Goal: Information Seeking & Learning: Learn about a topic

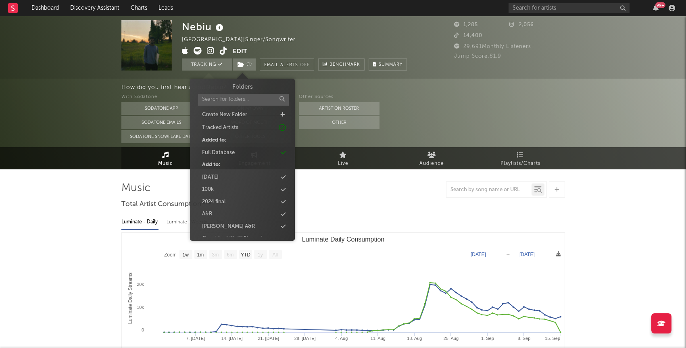
select select "1w"
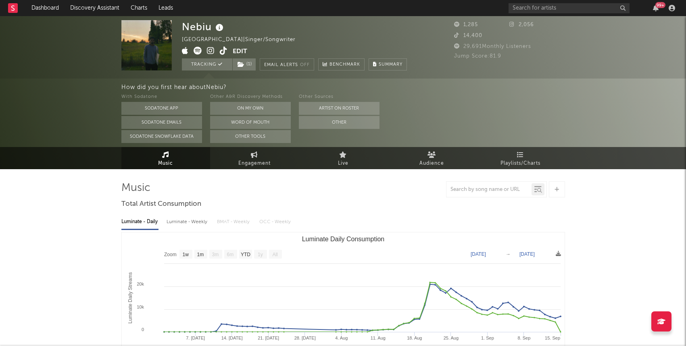
click at [46, 73] on div "Nebiu United States | Singer/Songwriter Edit Tracking ( 1 ) Email Alerts Off Be…" at bounding box center [343, 47] width 686 height 62
click at [88, 11] on link "Discovery Assistant" at bounding box center [95, 8] width 60 height 16
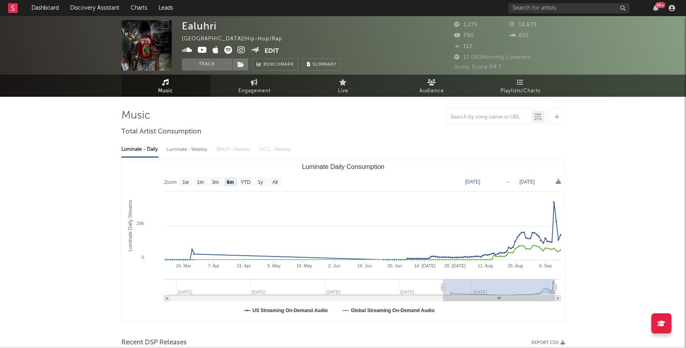
select select "6m"
select select "1w"
click at [97, 7] on link "Discovery Assistant" at bounding box center [95, 8] width 60 height 16
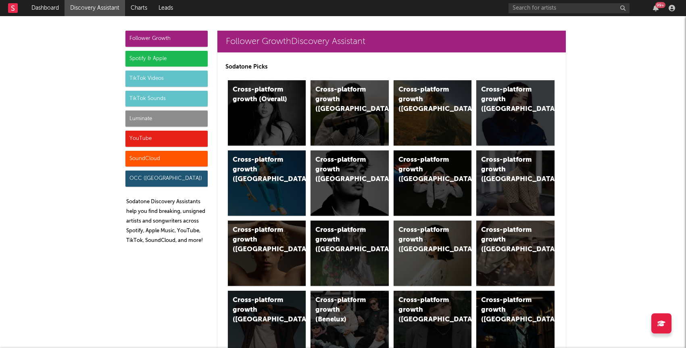
click at [144, 118] on div "Luminate" at bounding box center [166, 118] width 82 height 16
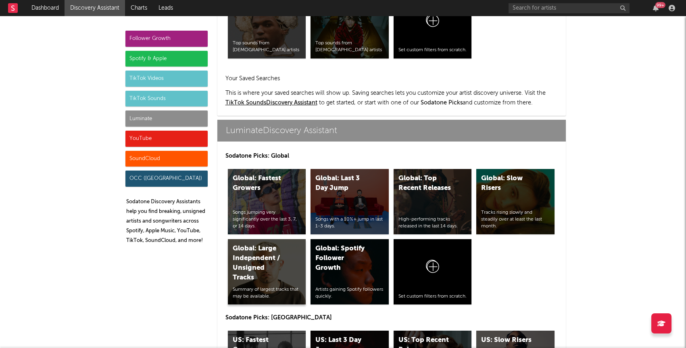
scroll to position [3579, 0]
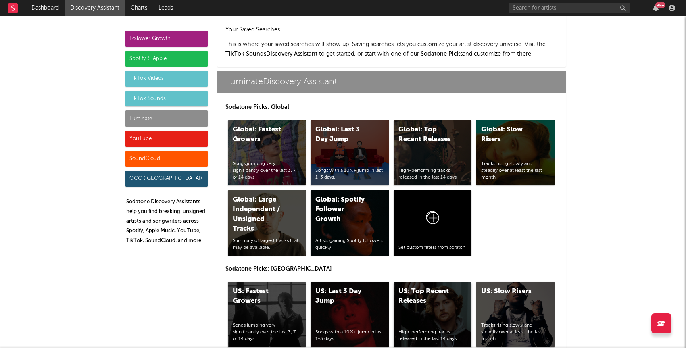
click at [437, 289] on div "US: Top Recent Releases High-performing tracks released in the last 14 days." at bounding box center [433, 314] width 78 height 65
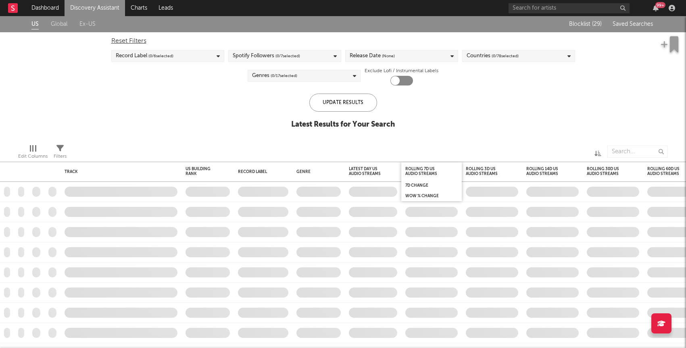
checkbox input "true"
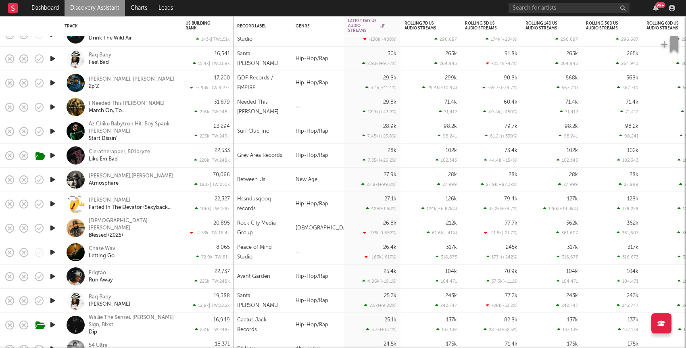
click at [55, 277] on icon "button" at bounding box center [52, 276] width 8 height 10
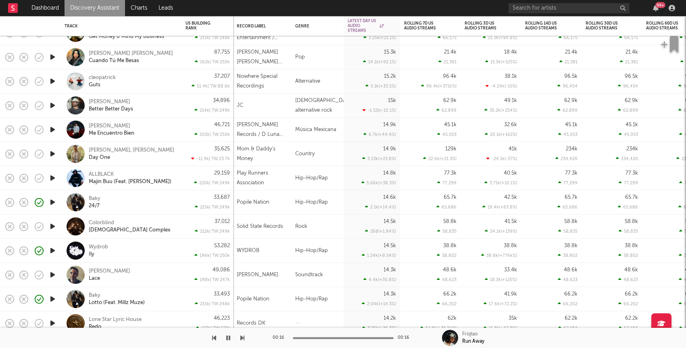
click at [51, 250] on icon "button" at bounding box center [52, 251] width 8 height 10
click at [133, 248] on div "Wydrob Ily" at bounding box center [132, 251] width 87 height 15
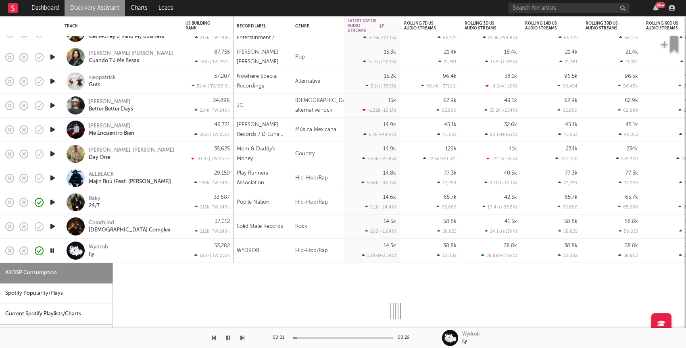
select select "1w"
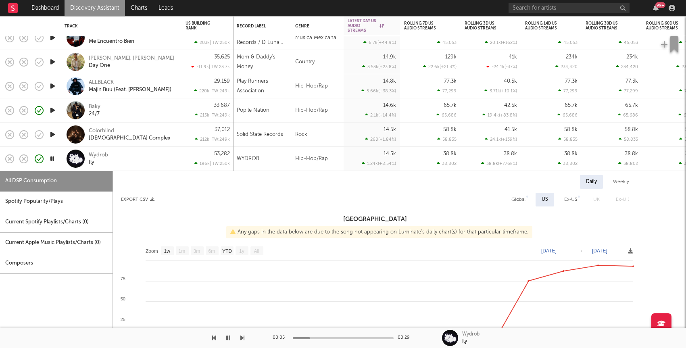
click at [106, 152] on div "Wydrob" at bounding box center [98, 155] width 19 height 7
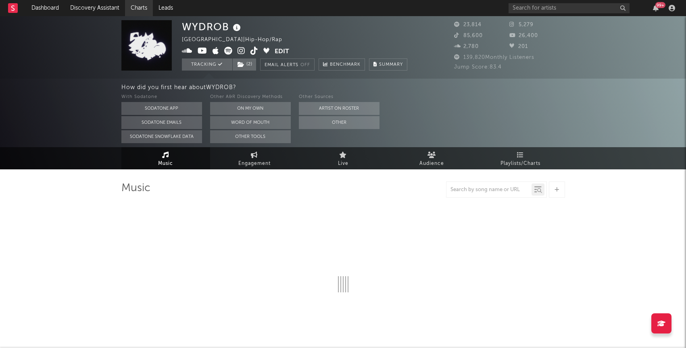
click at [131, 5] on link "Charts" at bounding box center [139, 8] width 28 height 16
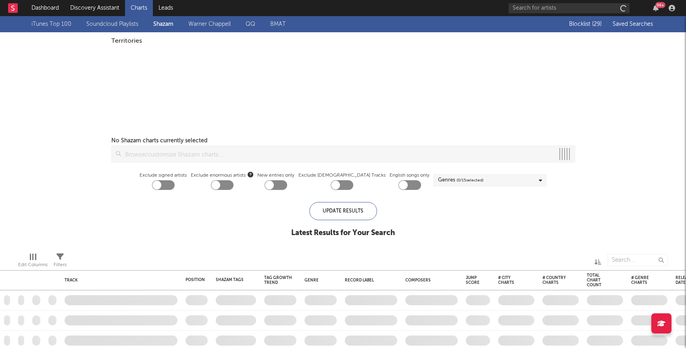
checkbox input "true"
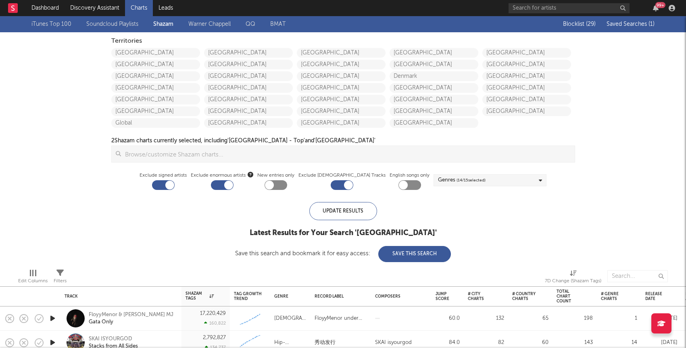
click at [631, 22] on span "Saved Searches ( 1 )" at bounding box center [630, 24] width 48 height 6
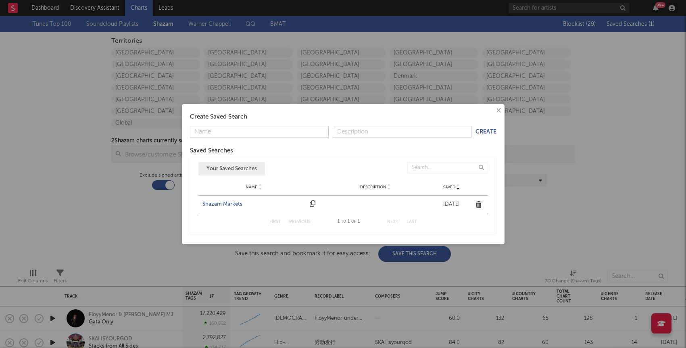
click at [226, 204] on div "Shazam Markets" at bounding box center [254, 204] width 104 height 8
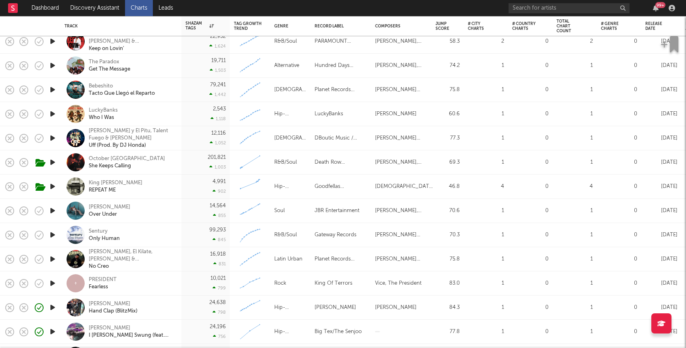
click at [52, 117] on icon "button" at bounding box center [52, 114] width 8 height 10
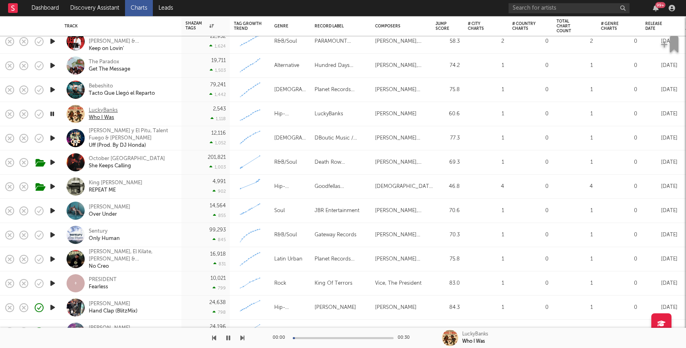
click at [108, 110] on div "LuckyBanks" at bounding box center [103, 110] width 29 height 7
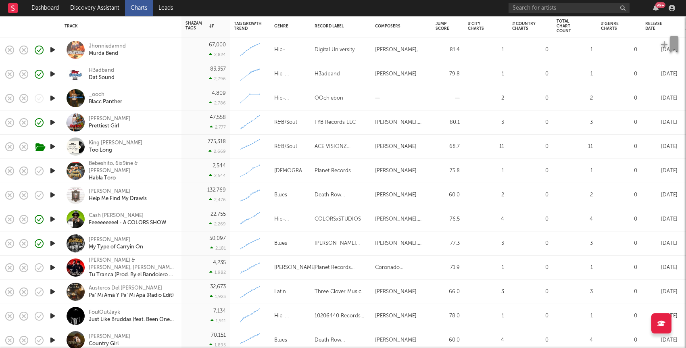
click at [49, 101] on icon "button" at bounding box center [52, 98] width 8 height 10
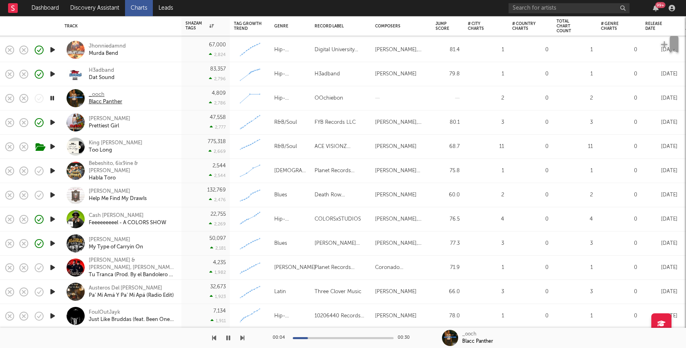
click at [98, 94] on div "_ooch" at bounding box center [105, 94] width 33 height 7
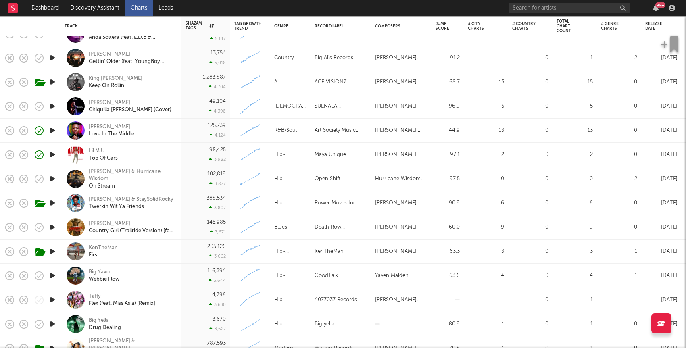
click at [52, 131] on icon "button" at bounding box center [52, 130] width 8 height 10
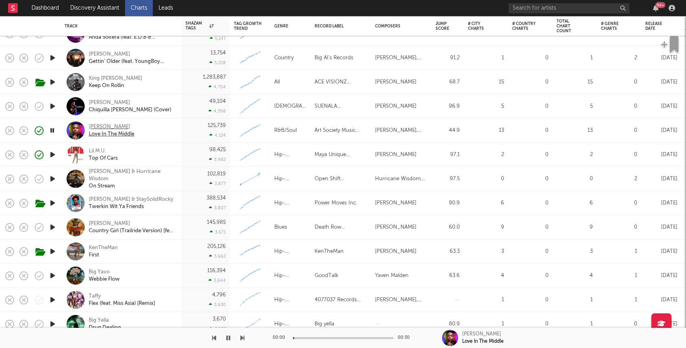
click at [100, 127] on div "Kevin Ross" at bounding box center [112, 126] width 46 height 7
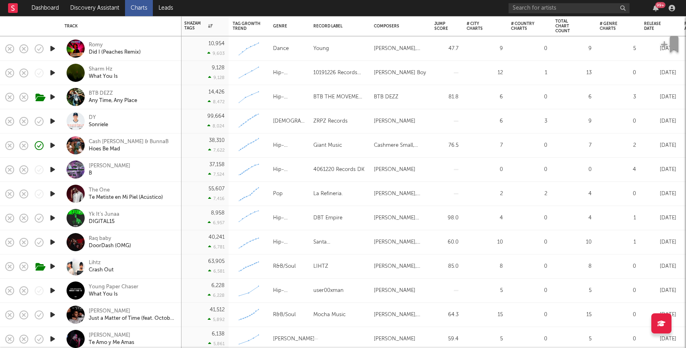
click at [52, 170] on icon "button" at bounding box center [52, 170] width 8 height 10
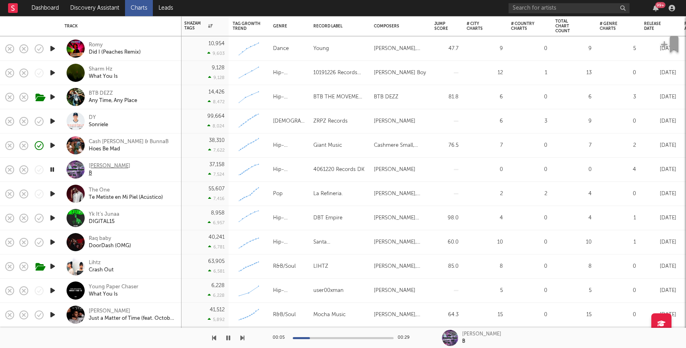
click at [104, 165] on div "James Jones" at bounding box center [110, 165] width 42 height 7
click at [52, 98] on icon "button" at bounding box center [52, 97] width 8 height 10
click at [98, 90] on div "BTB DEZZ" at bounding box center [113, 93] width 48 height 7
click at [99, 10] on link "Discovery Assistant" at bounding box center [95, 8] width 60 height 16
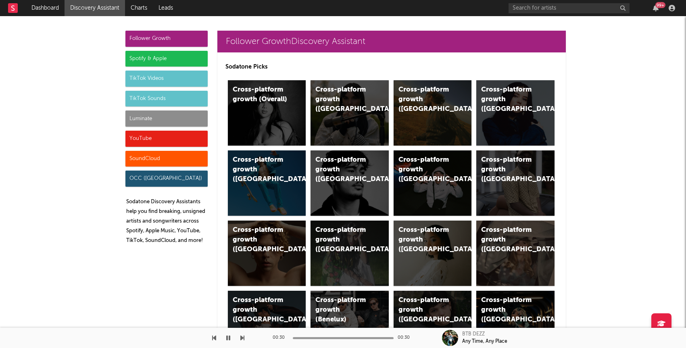
click at [131, 119] on div "Luminate" at bounding box center [166, 118] width 82 height 16
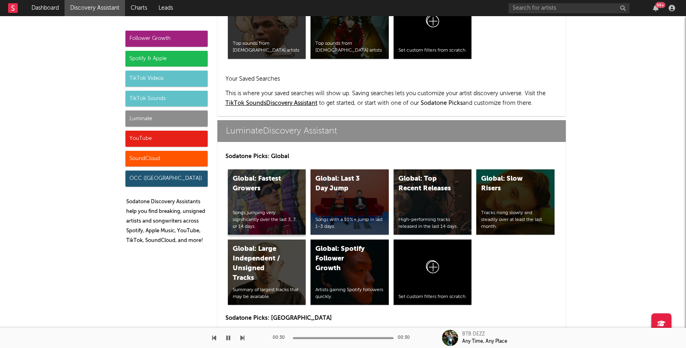
scroll to position [3579, 0]
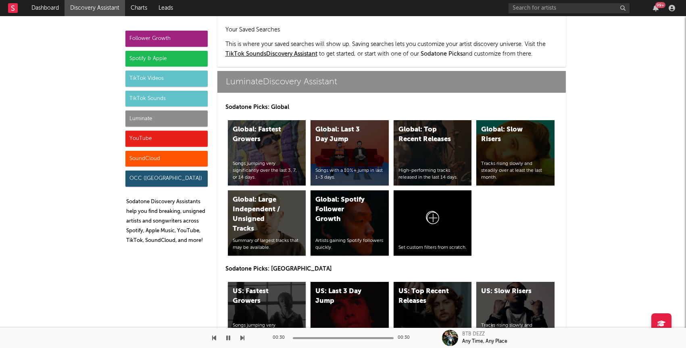
click at [251, 287] on div "US: Fastest Growers" at bounding box center [260, 296] width 55 height 19
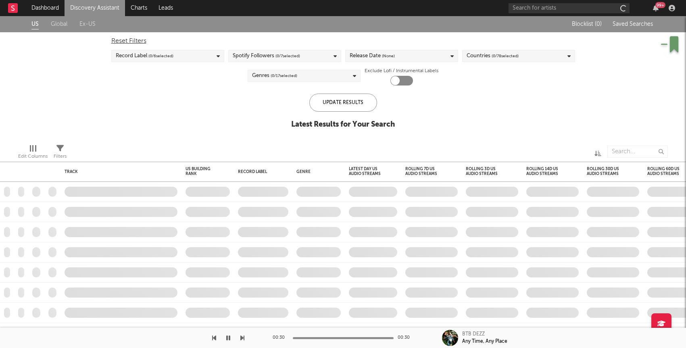
checkbox input "true"
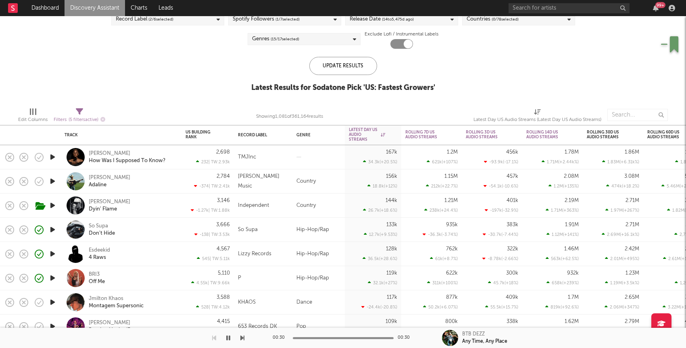
click at [156, 272] on div "BRI3 Off Me" at bounding box center [132, 278] width 87 height 15
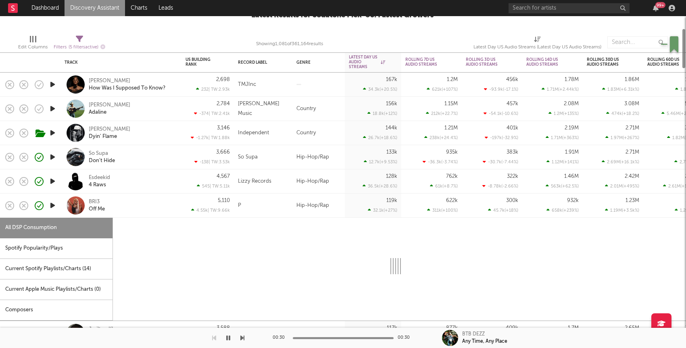
select select "1w"
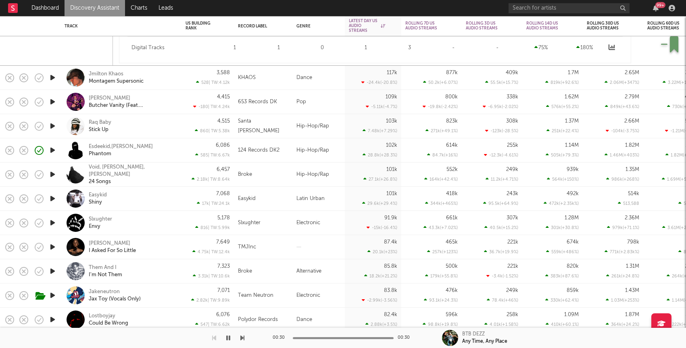
click at [52, 101] on icon "button" at bounding box center [52, 102] width 8 height 10
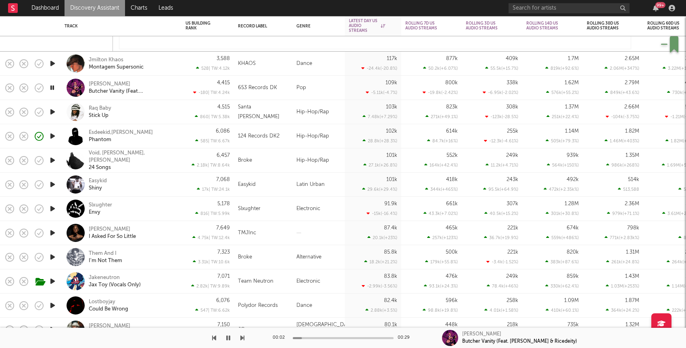
click at [52, 306] on icon "button" at bounding box center [52, 305] width 8 height 10
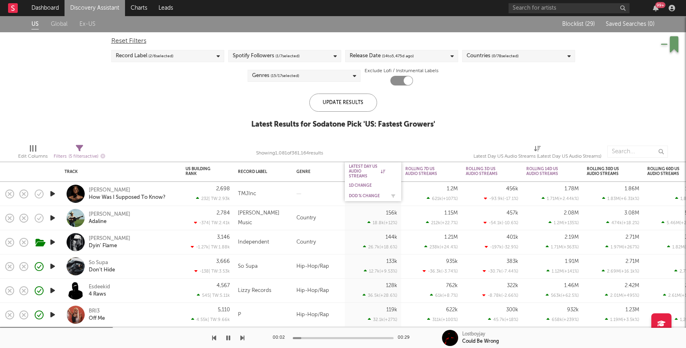
click at [365, 194] on div "DoD % Change" at bounding box center [367, 196] width 36 height 5
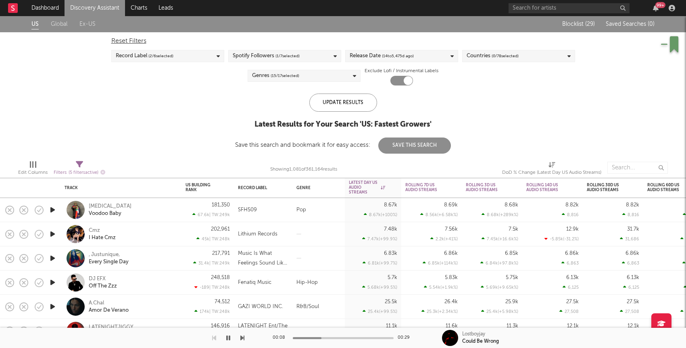
click at [51, 232] on icon "button" at bounding box center [52, 234] width 8 height 10
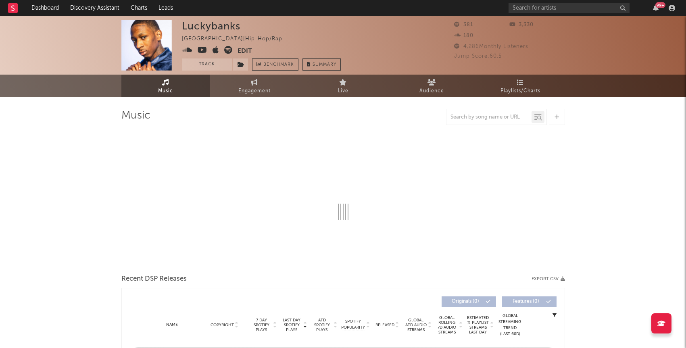
select select "6m"
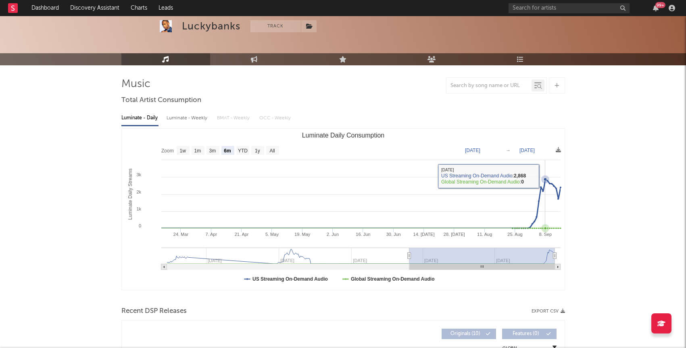
scroll to position [189, 0]
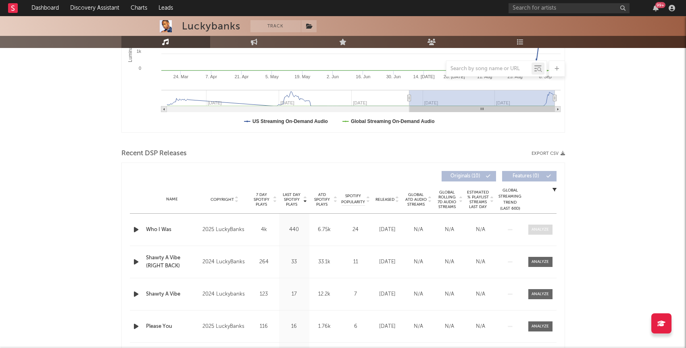
click at [545, 230] on div at bounding box center [539, 230] width 17 height 6
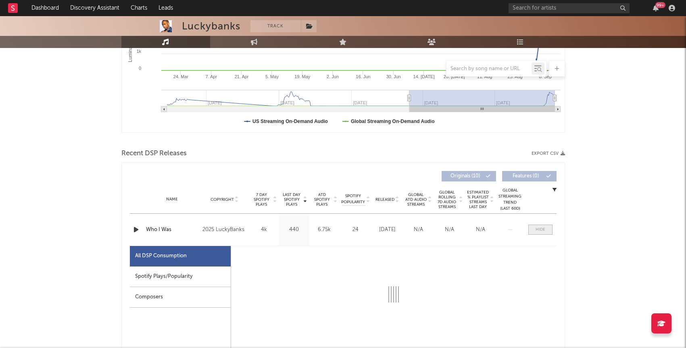
select select "1w"
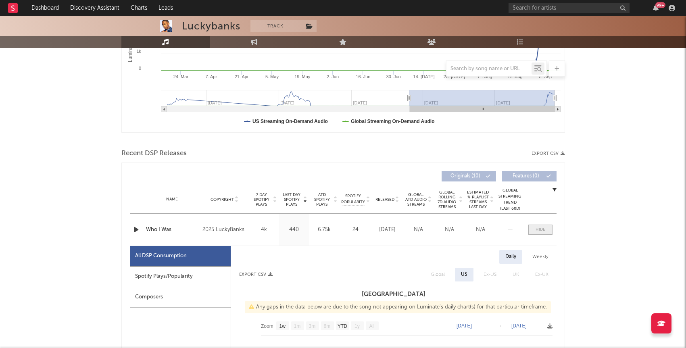
scroll to position [244, 0]
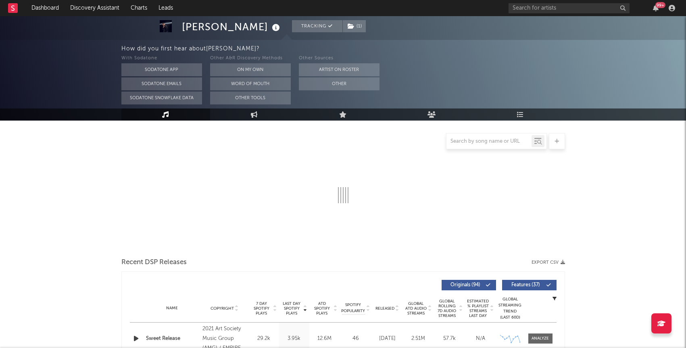
select select "6m"
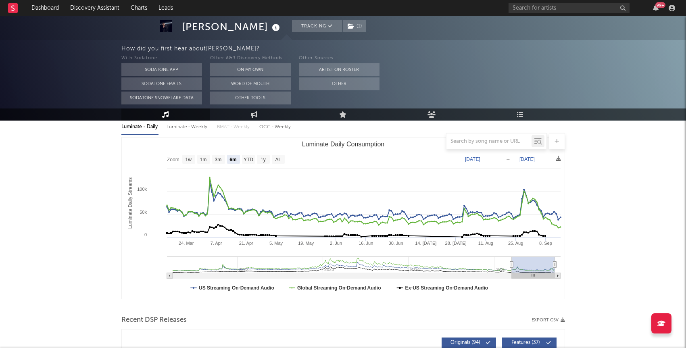
scroll to position [101, 0]
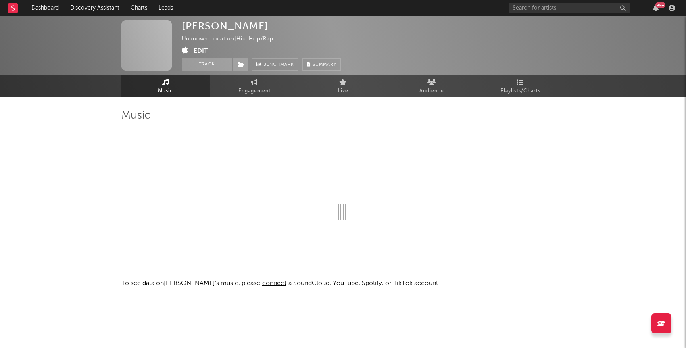
select select "1w"
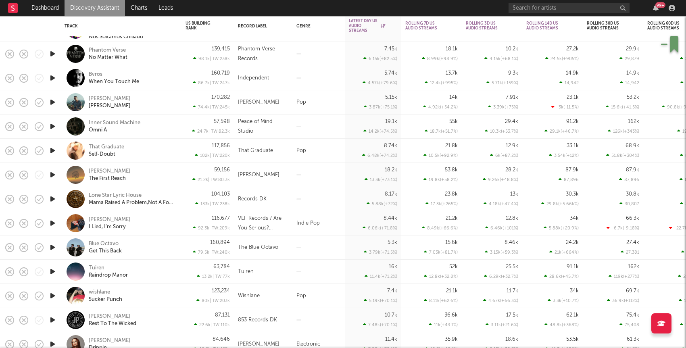
click at [53, 296] on icon "button" at bounding box center [52, 296] width 8 height 10
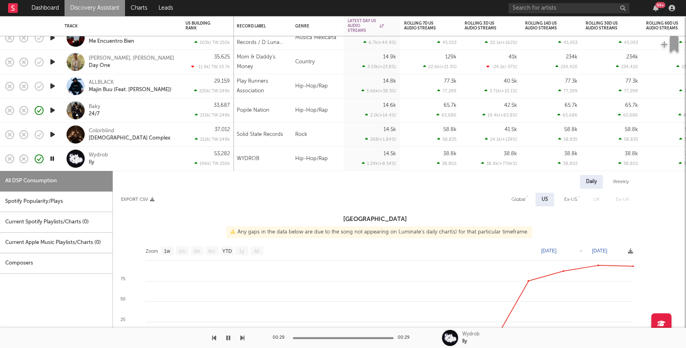
select select "1w"
click at [41, 8] on link "Dashboard" at bounding box center [45, 8] width 39 height 16
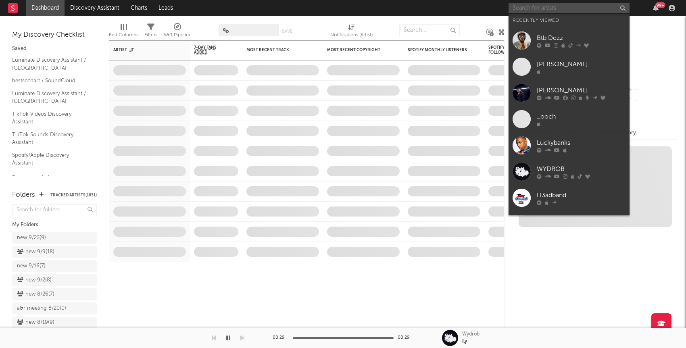
click at [523, 8] on input "text" at bounding box center [568, 8] width 121 height 10
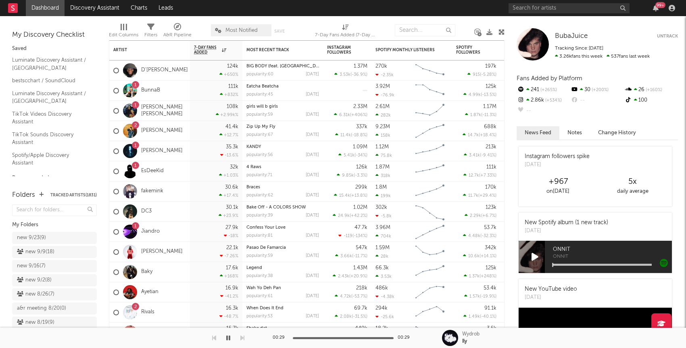
click at [486, 8] on nav "Dashboard Discovery Assistant Charts Leads 99 +" at bounding box center [343, 8] width 686 height 16
click at [106, 5] on link "Discovery Assistant" at bounding box center [95, 8] width 60 height 16
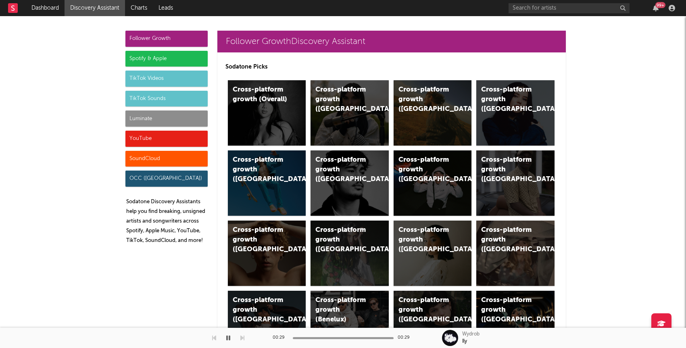
click at [144, 121] on div "Luminate" at bounding box center [166, 118] width 82 height 16
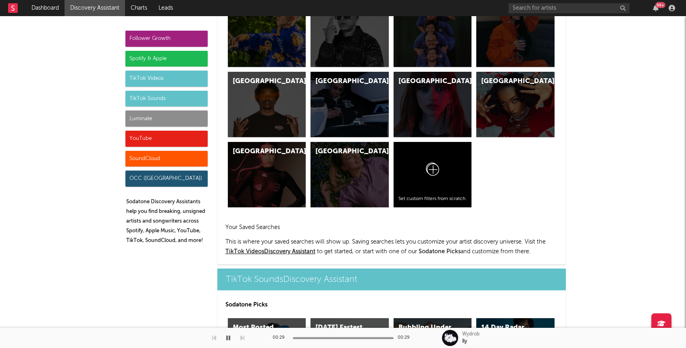
scroll to position [3579, 0]
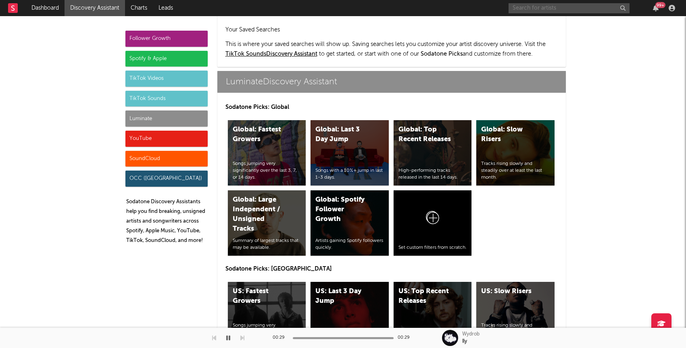
click at [552, 8] on input "text" at bounding box center [568, 8] width 121 height 10
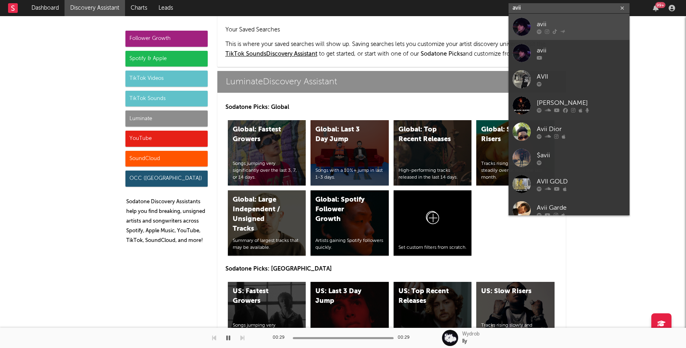
type input "avii"
click at [544, 31] on div at bounding box center [581, 31] width 89 height 5
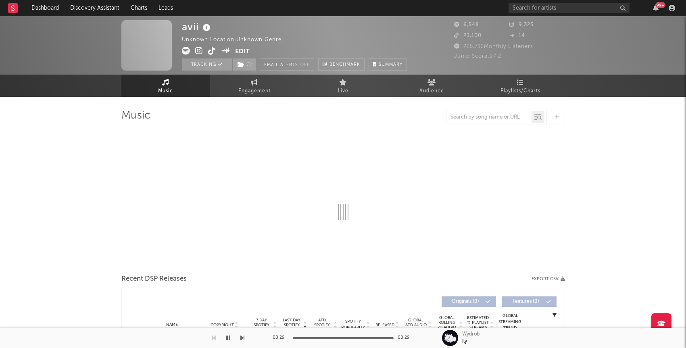
select select "1w"
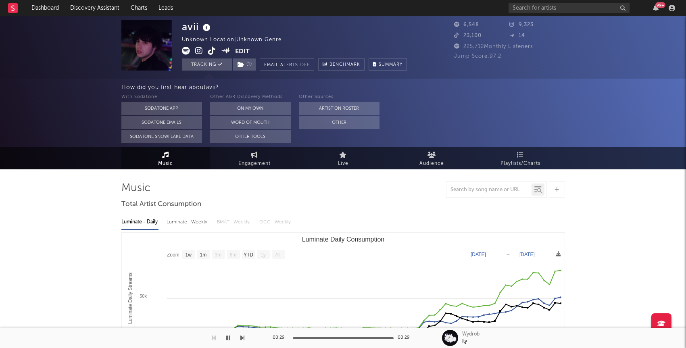
click at [198, 50] on icon at bounding box center [199, 51] width 8 height 8
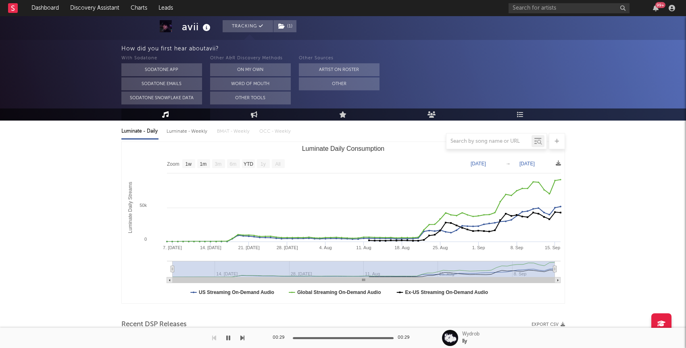
scroll to position [85, 0]
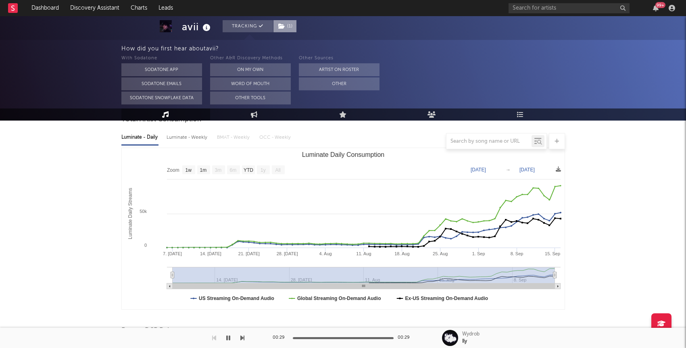
click at [280, 27] on icon at bounding box center [281, 26] width 7 height 6
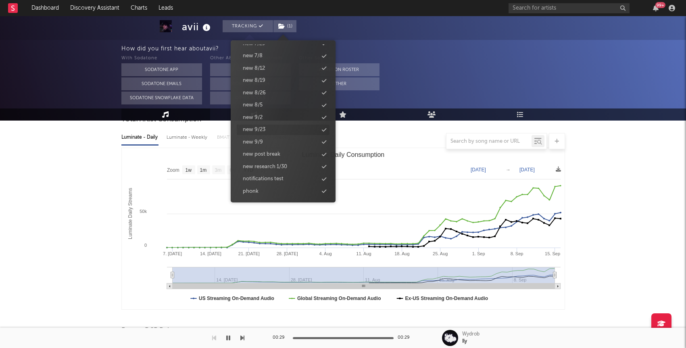
scroll to position [0, 0]
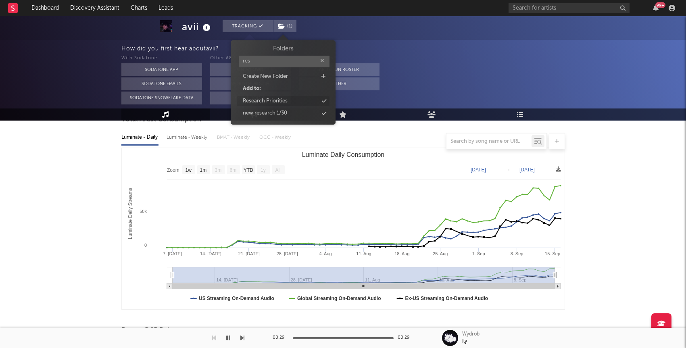
type input "res"
click at [252, 102] on div "Research Priorities" at bounding box center [265, 101] width 45 height 8
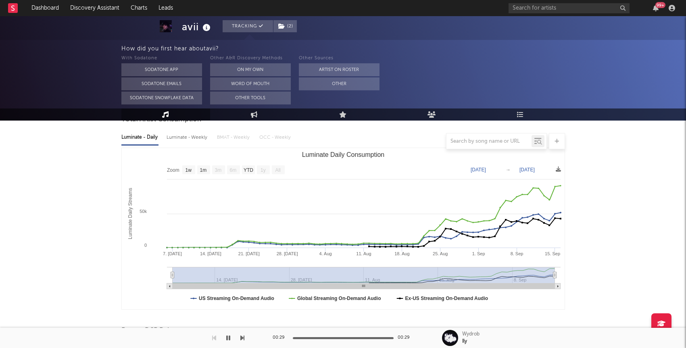
click at [106, 35] on div at bounding box center [343, 43] width 686 height 153
click at [83, 12] on link "Discovery Assistant" at bounding box center [95, 8] width 60 height 16
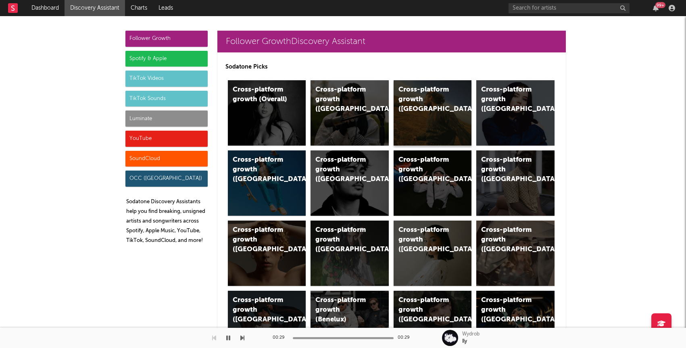
click at [414, 109] on div "Cross-platform growth (US)" at bounding box center [433, 112] width 78 height 65
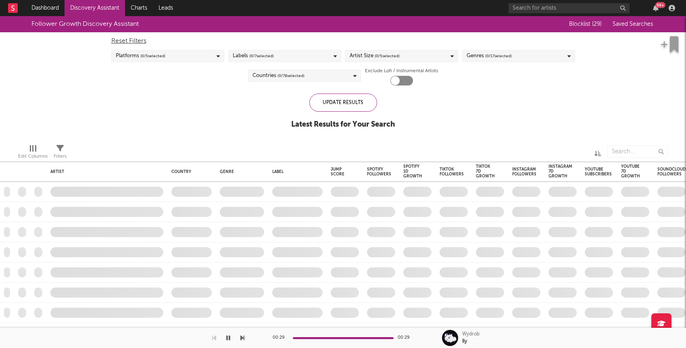
checkbox input "true"
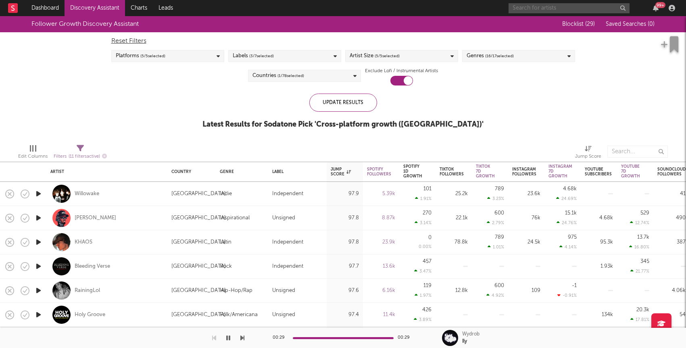
click at [527, 7] on input "text" at bounding box center [568, 8] width 121 height 10
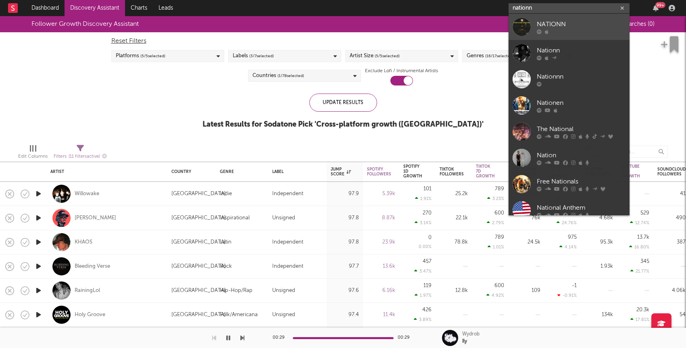
type input "nationn"
click at [544, 19] on div "NATIONN" at bounding box center [581, 24] width 89 height 10
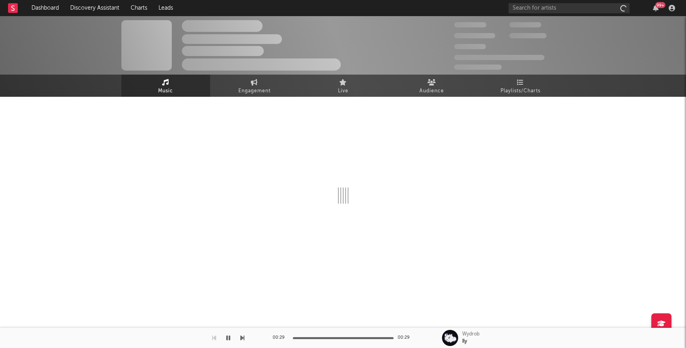
select select "1w"
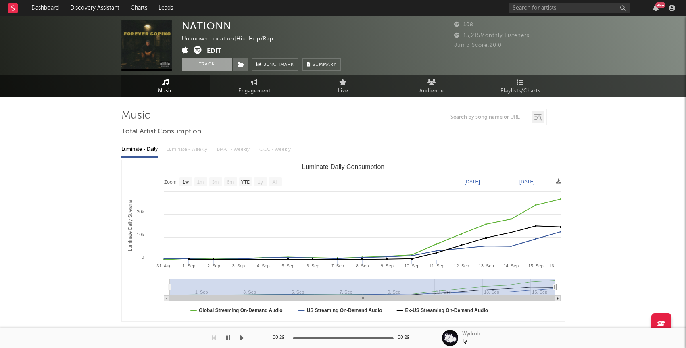
click at [217, 65] on button "Track" at bounding box center [207, 64] width 50 height 12
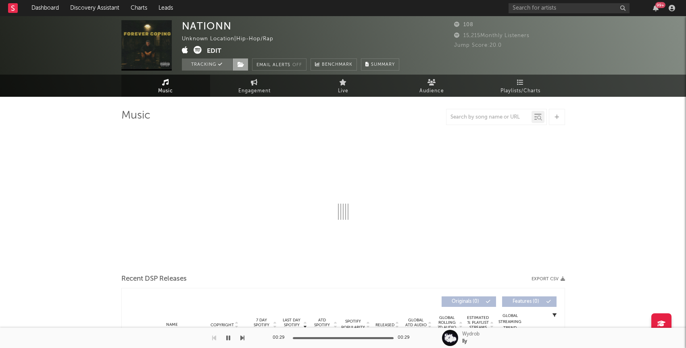
click at [239, 65] on icon at bounding box center [240, 65] width 7 height 6
select select "1w"
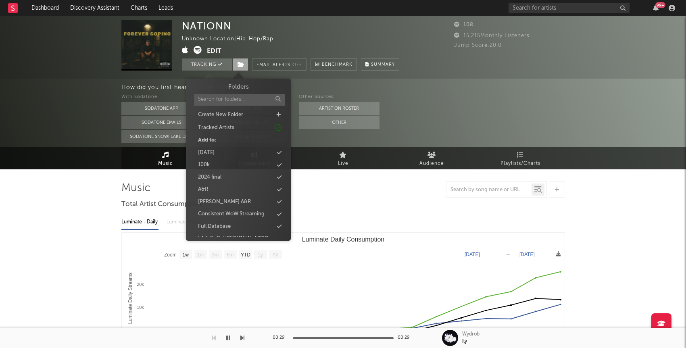
click at [240, 70] on span at bounding box center [240, 64] width 16 height 12
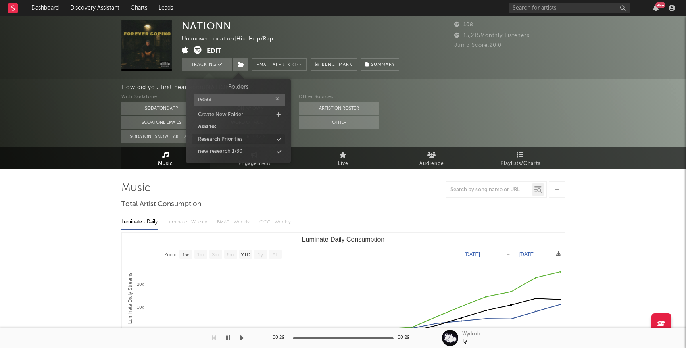
type input "resea"
click at [217, 135] on div "Research Priorities" at bounding box center [220, 139] width 45 height 8
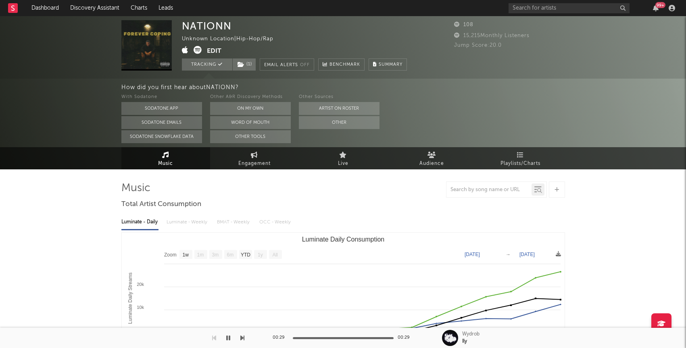
click at [71, 94] on div "How did you first hear about NATIONN ? With Sodatone Sodatone App Sodatone Emai…" at bounding box center [343, 113] width 686 height 69
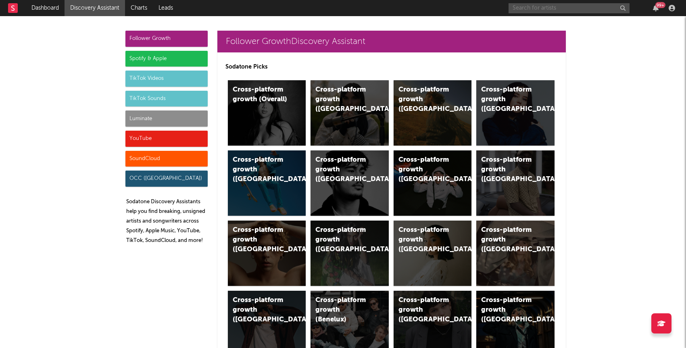
click at [557, 11] on input "text" at bounding box center [568, 8] width 121 height 10
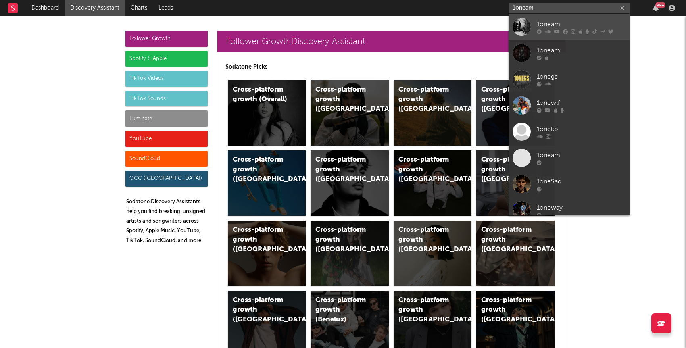
type input "1oneam"
click at [569, 17] on link "1oneam" at bounding box center [568, 27] width 121 height 26
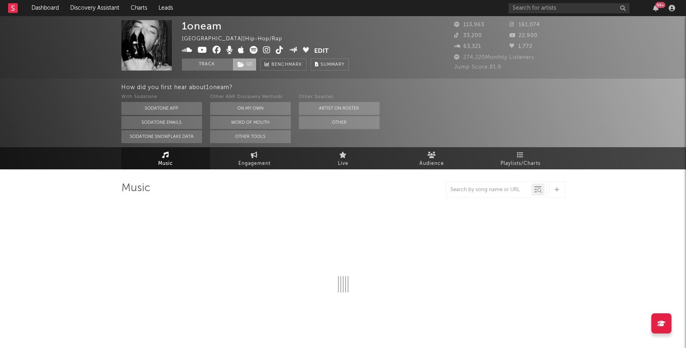
click at [241, 66] on icon at bounding box center [240, 65] width 7 height 6
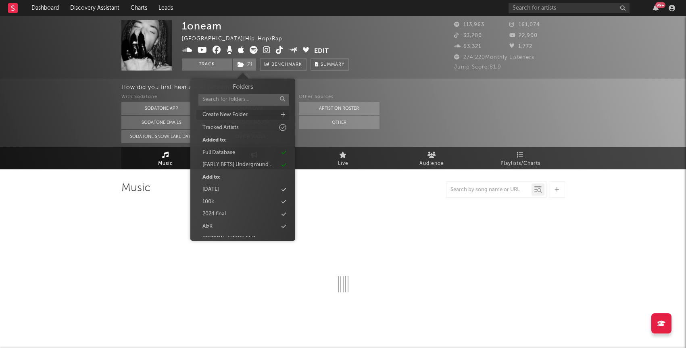
select select "6m"
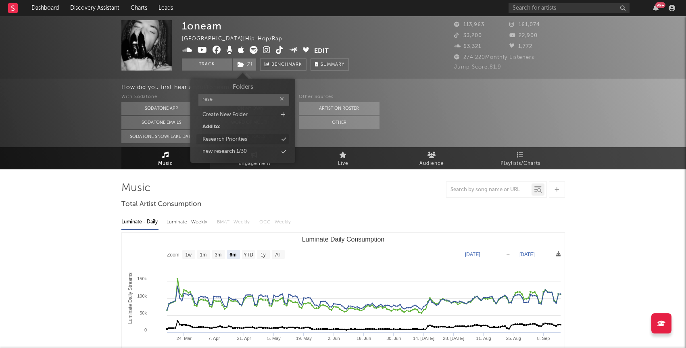
type input "rese"
click at [236, 138] on div "Research Priorities" at bounding box center [224, 139] width 45 height 8
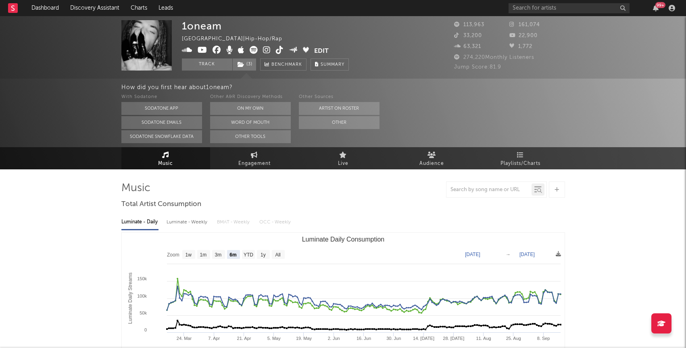
click at [87, 138] on div "How did you first hear about 1oneam ? With Sodatone Sodatone App Sodatone Email…" at bounding box center [343, 113] width 686 height 69
click at [555, 9] on input "text" at bounding box center [568, 8] width 121 height 10
click at [46, 10] on link "Dashboard" at bounding box center [45, 8] width 39 height 16
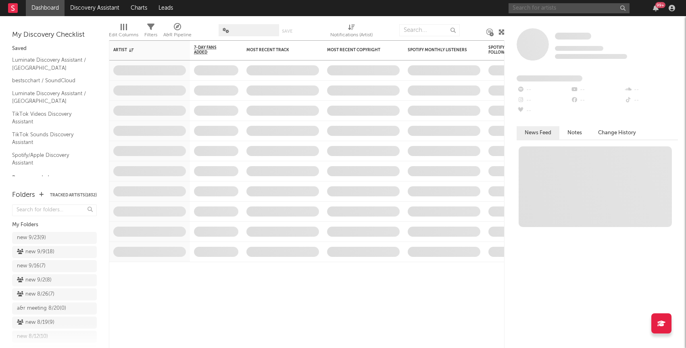
click at [555, 7] on input "text" at bounding box center [568, 8] width 121 height 10
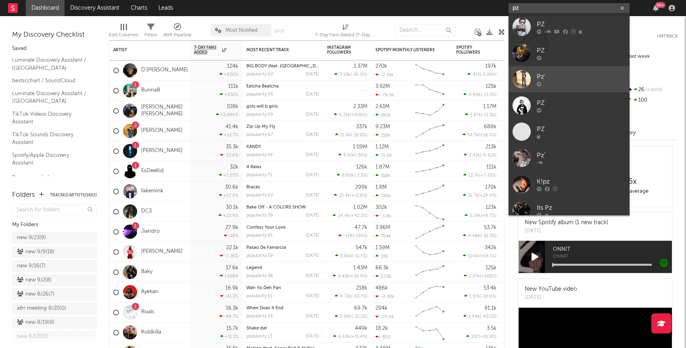
type input "pz"
click at [548, 78] on div "Pz'" at bounding box center [581, 77] width 89 height 10
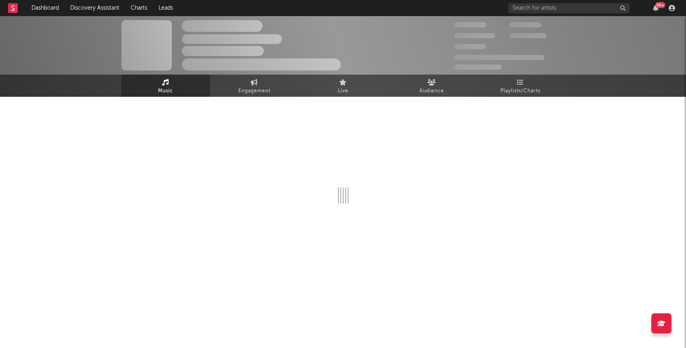
select select "1w"
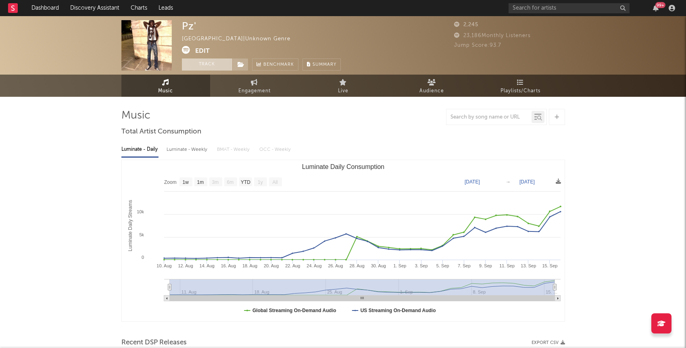
click at [216, 63] on button "Track" at bounding box center [207, 64] width 50 height 12
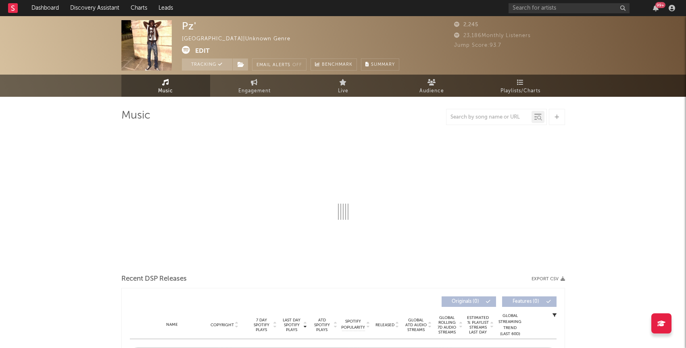
click at [251, 62] on div "Tracking Email Alerts Off Benchmark Summary" at bounding box center [290, 64] width 217 height 12
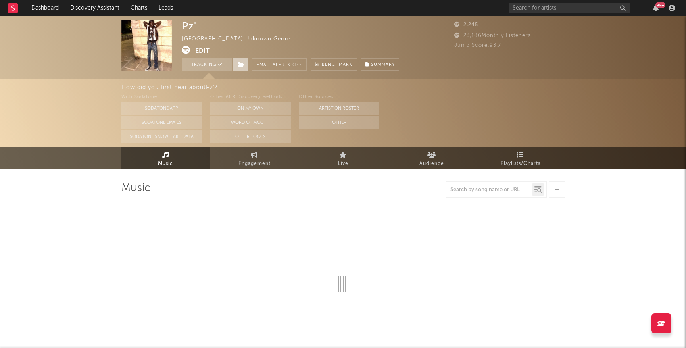
select select "1w"
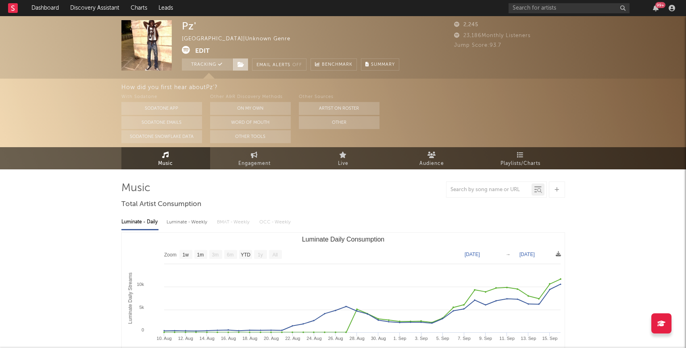
click at [243, 63] on icon at bounding box center [240, 65] width 7 height 6
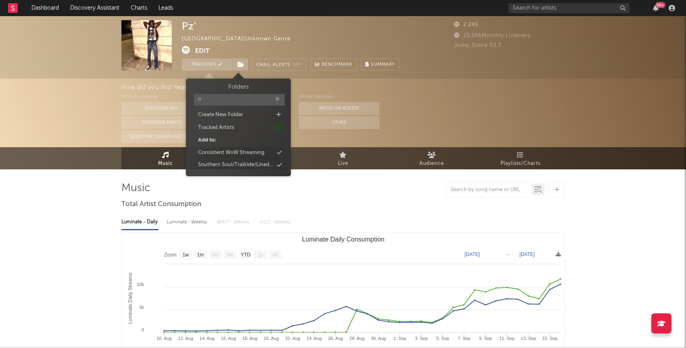
type input "trd"
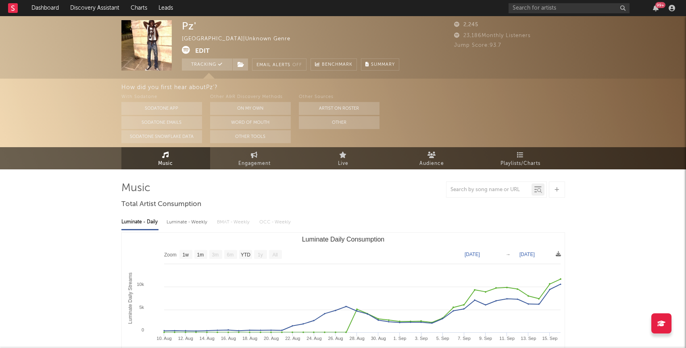
click at [241, 58] on div "Pz' United States | Unknown Genre Edit Tracking Email Alerts Off Benchmark Summ…" at bounding box center [290, 45] width 217 height 50
click at [239, 62] on icon at bounding box center [240, 65] width 7 height 6
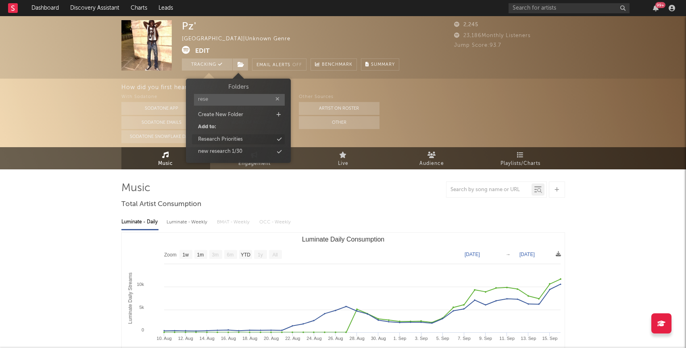
type input "rese"
click at [220, 138] on div "Research Priorities" at bounding box center [220, 139] width 45 height 8
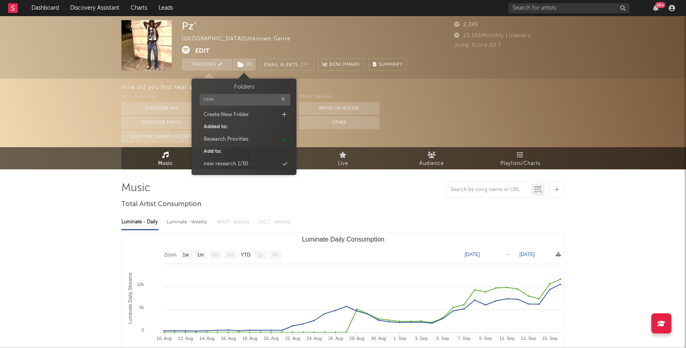
click at [584, 85] on div "How did you first hear about Pz' ?" at bounding box center [403, 88] width 565 height 10
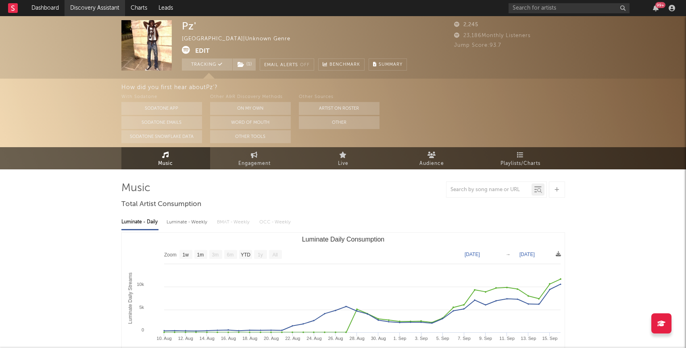
click at [83, 12] on link "Discovery Assistant" at bounding box center [95, 8] width 60 height 16
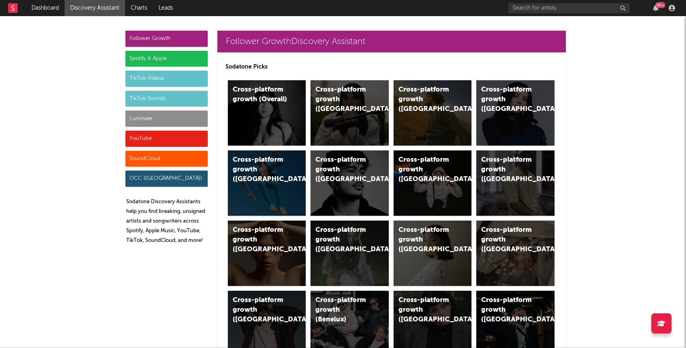
click at [133, 142] on div "YouTube" at bounding box center [166, 139] width 82 height 16
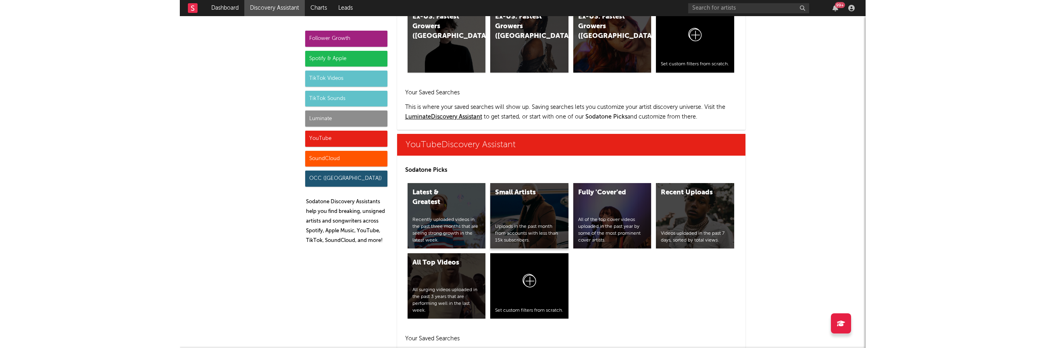
scroll to position [4591, 0]
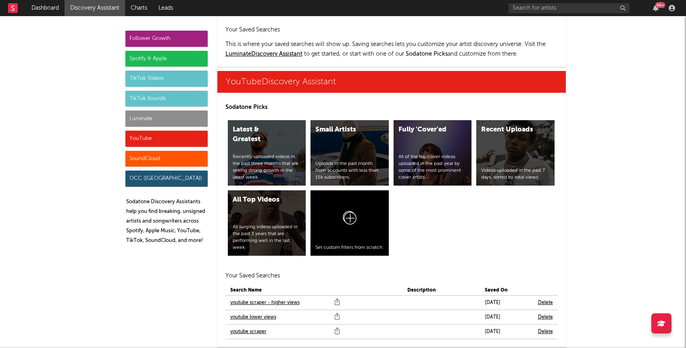
click at [255, 327] on link "youtube scraper" at bounding box center [248, 332] width 36 height 10
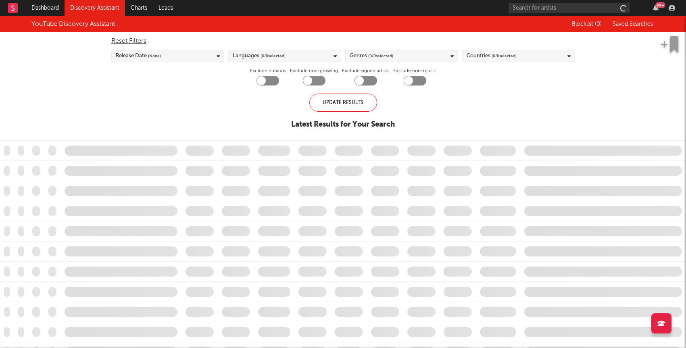
checkbox input "true"
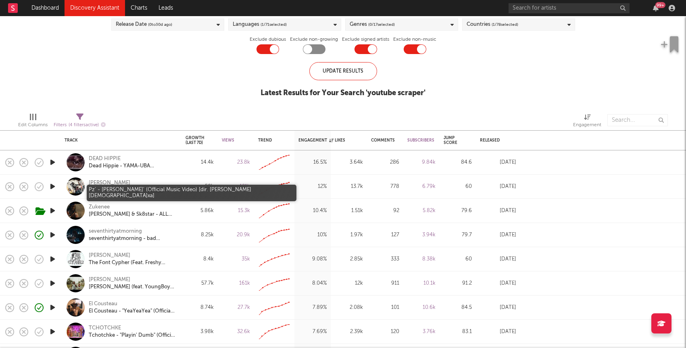
click at [121, 187] on div "Pz' - HEDIS BUSSIN' (Official Music Video) [dir. moses.xa]" at bounding box center [132, 190] width 87 height 7
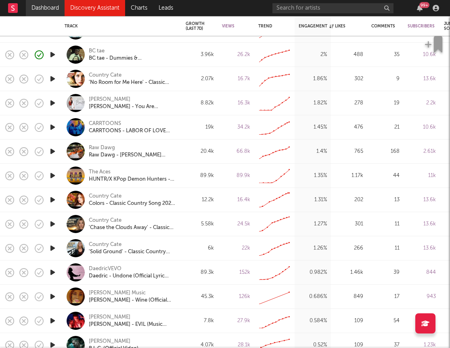
click at [45, 10] on link "Dashboard" at bounding box center [45, 8] width 39 height 16
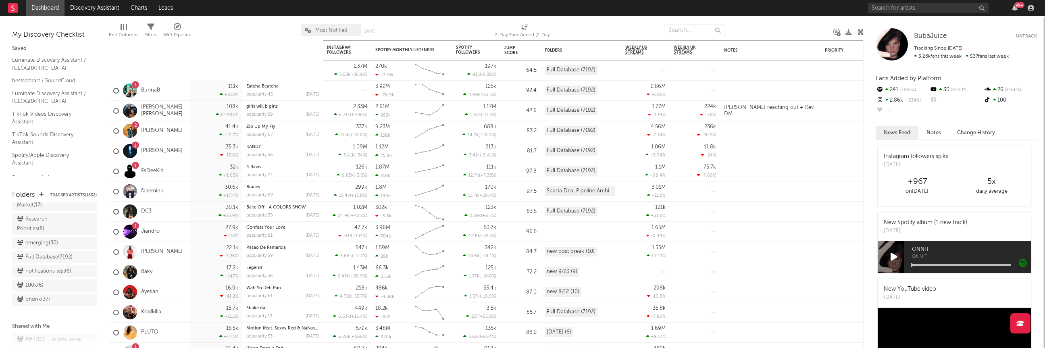
scroll to position [783, 0]
click at [41, 213] on div "Research Priorities ( 8 )" at bounding box center [45, 221] width 57 height 19
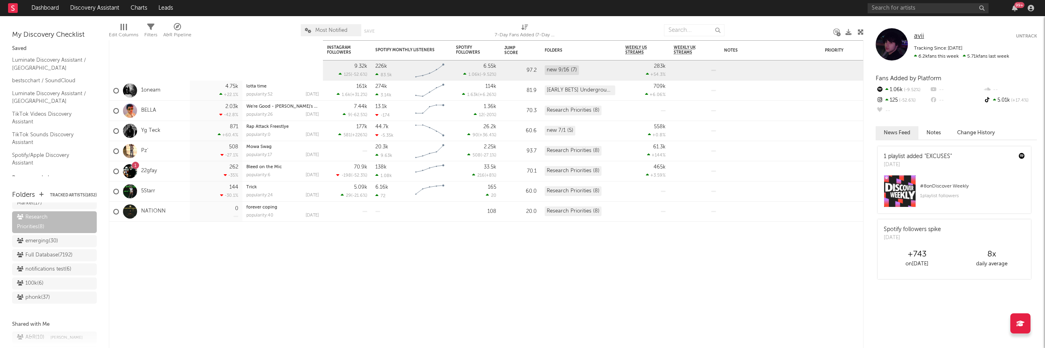
click at [685, 37] on span "avii" at bounding box center [919, 36] width 10 height 7
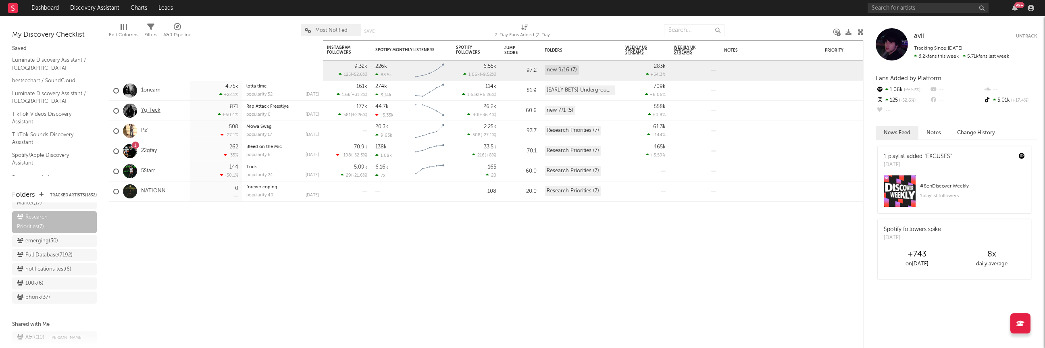
click at [154, 110] on link "Yg Teck" at bounding box center [150, 110] width 19 height 7
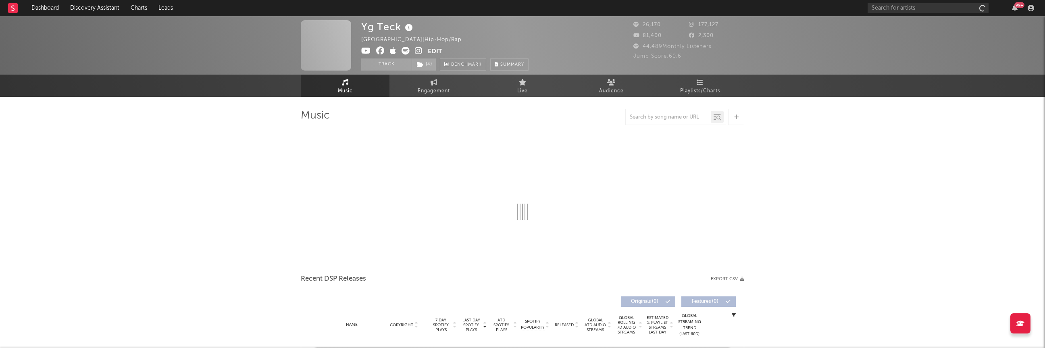
select select "6m"
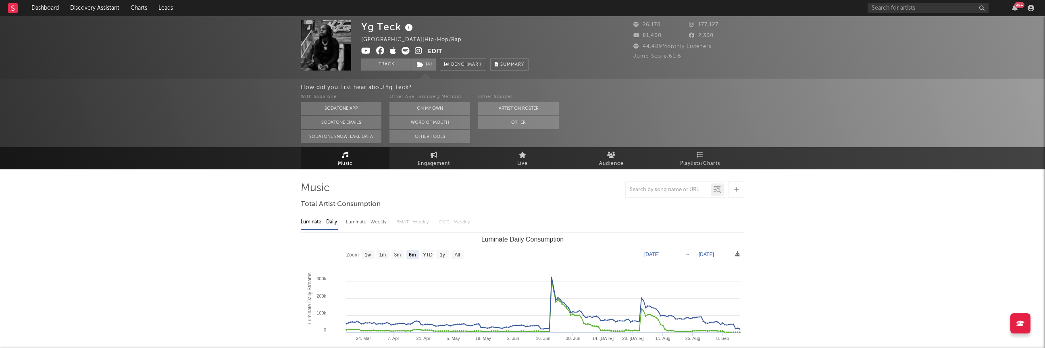
select select "6m"
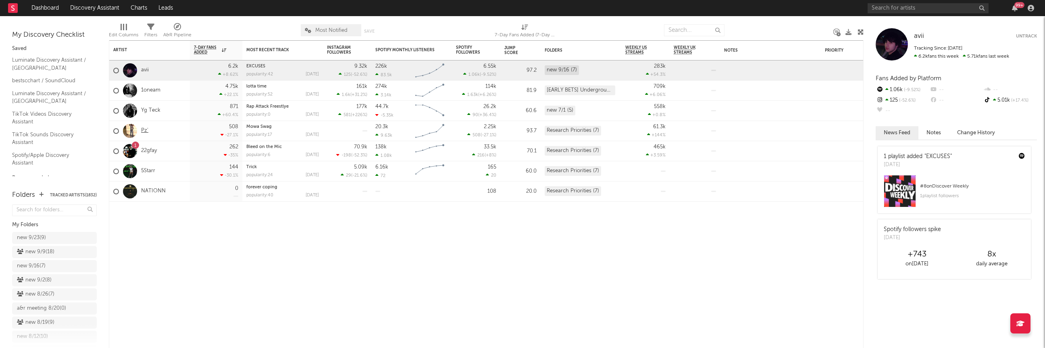
click at [144, 130] on link "Pz'" at bounding box center [144, 130] width 7 height 7
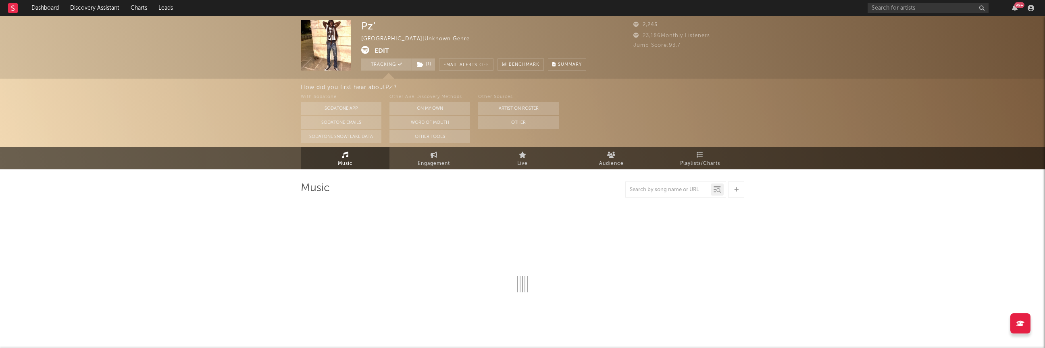
select select "1w"
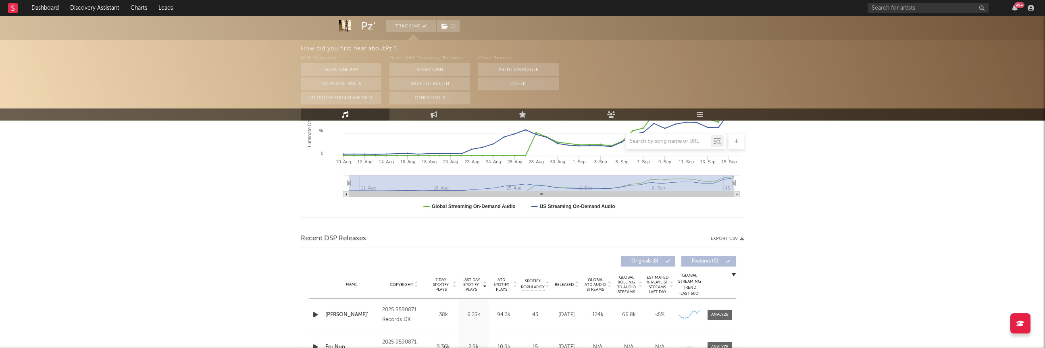
scroll to position [178, 0]
click at [685, 315] on div at bounding box center [719, 313] width 17 height 6
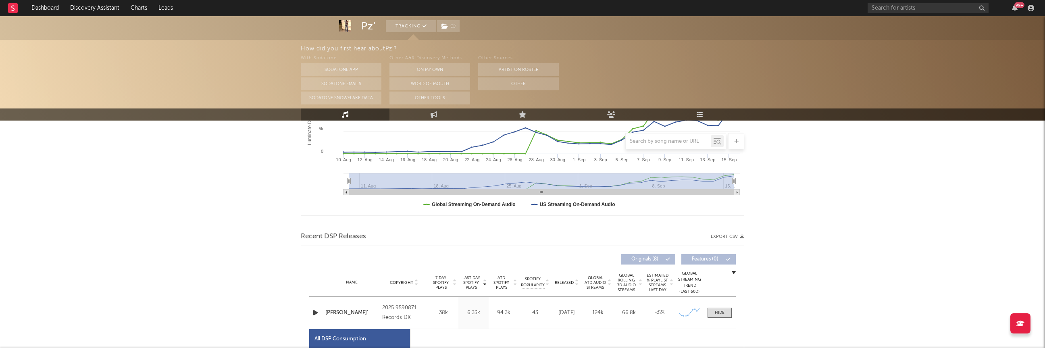
select select "1w"
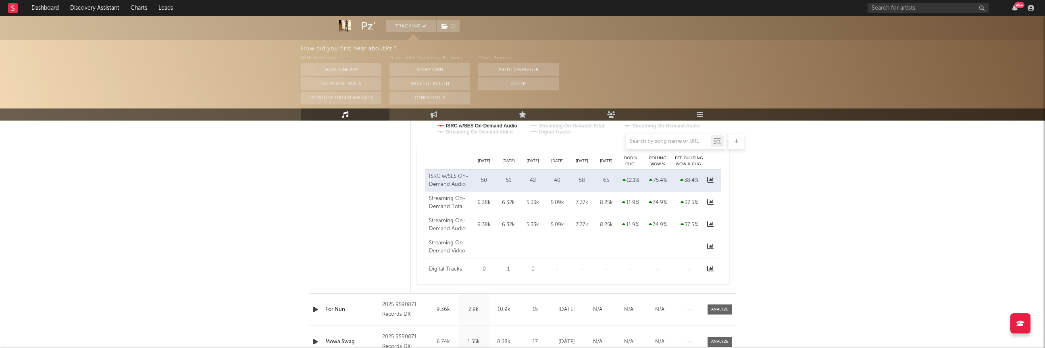
scroll to position [609, 0]
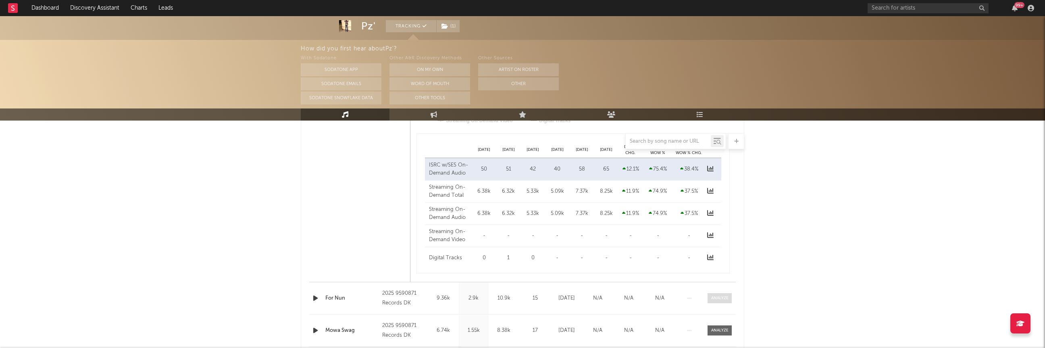
click at [685, 297] on div at bounding box center [719, 298] width 17 height 6
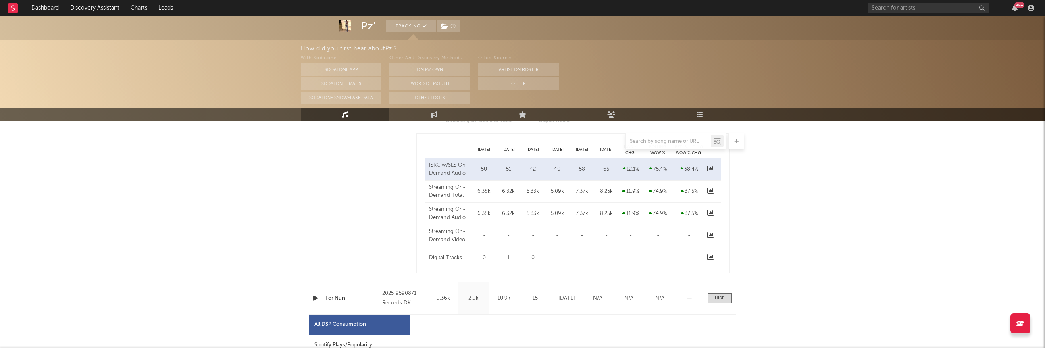
select select "1w"
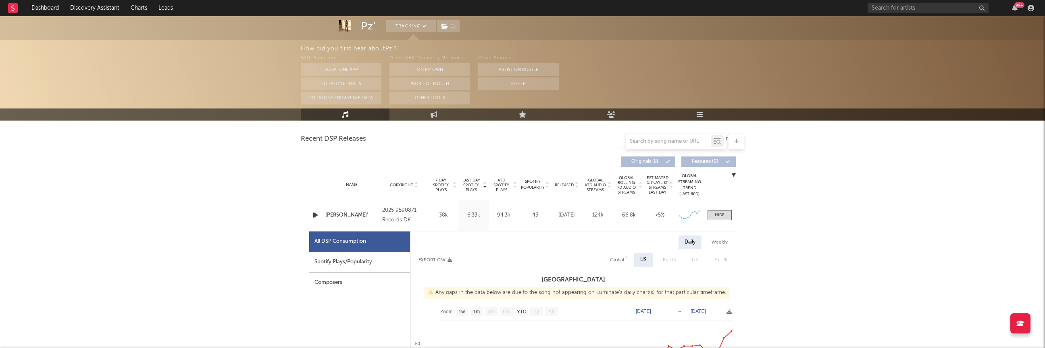
scroll to position [277, 0]
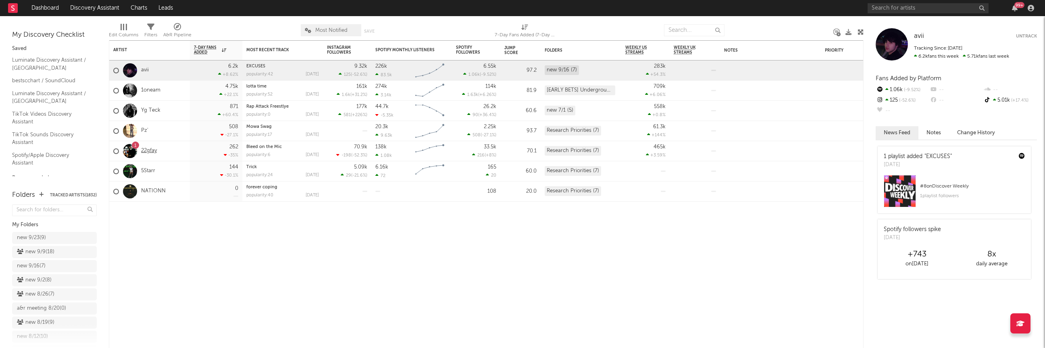
click at [151, 151] on link "22gfay" at bounding box center [149, 151] width 16 height 7
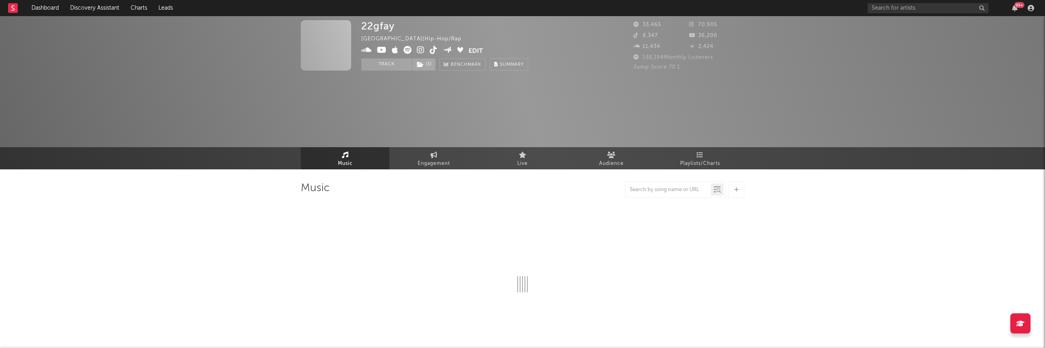
select select "6m"
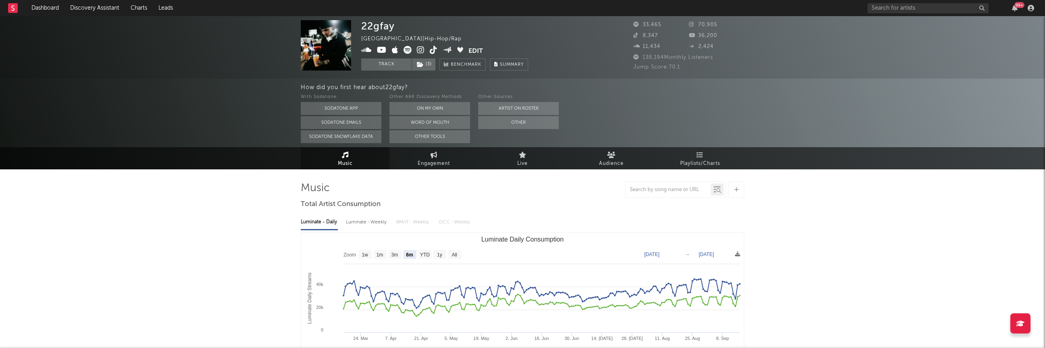
select select "6m"
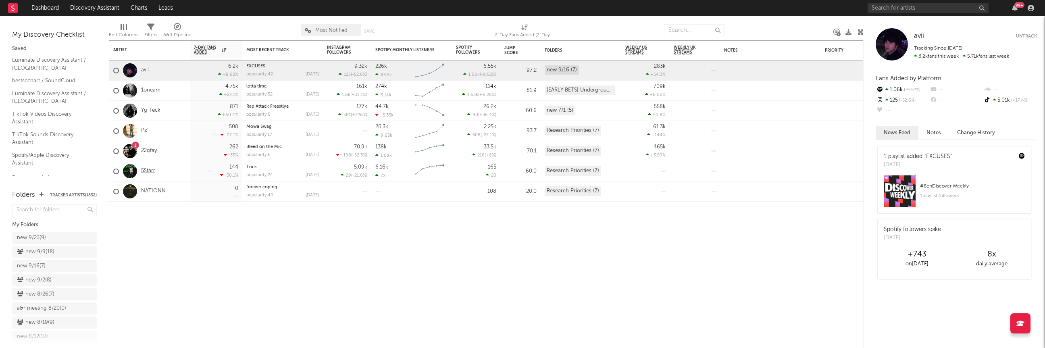
click at [149, 171] on link "5Starr" at bounding box center [148, 171] width 14 height 7
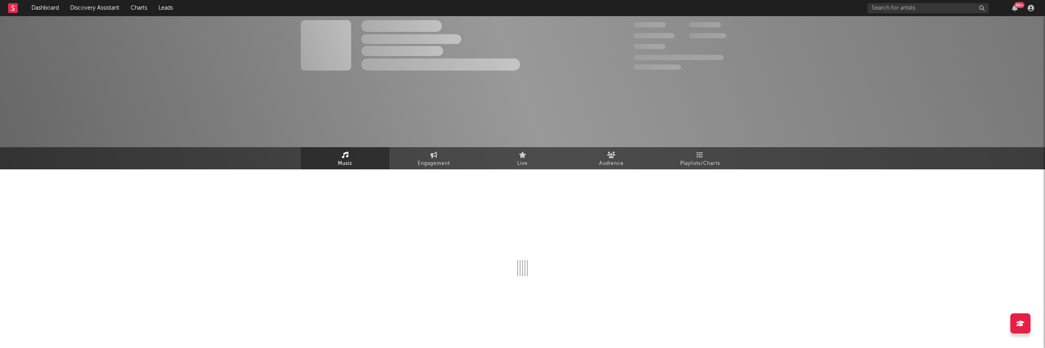
select select "1w"
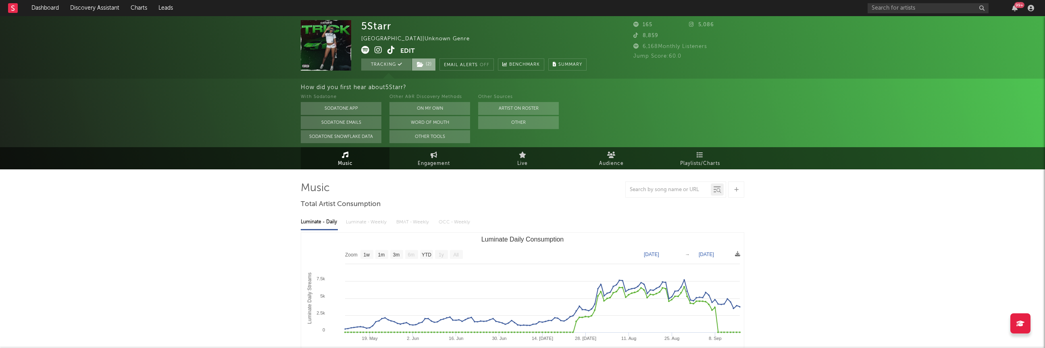
click at [422, 66] on icon at bounding box center [420, 65] width 7 height 6
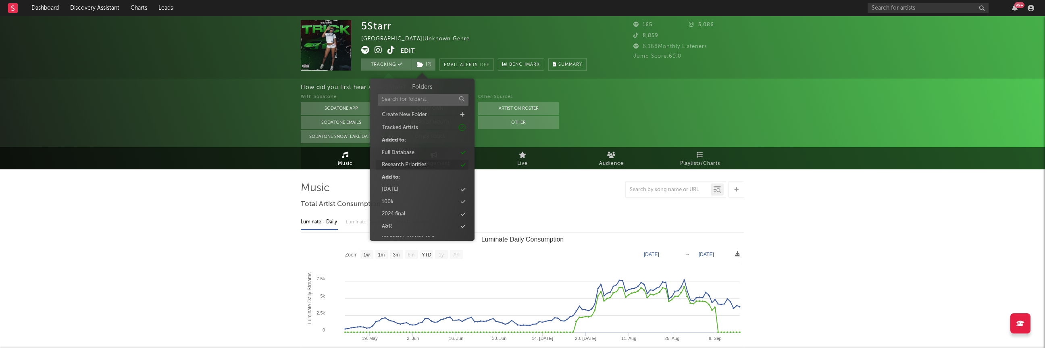
click at [393, 164] on div "Research Priorities" at bounding box center [404, 165] width 45 height 8
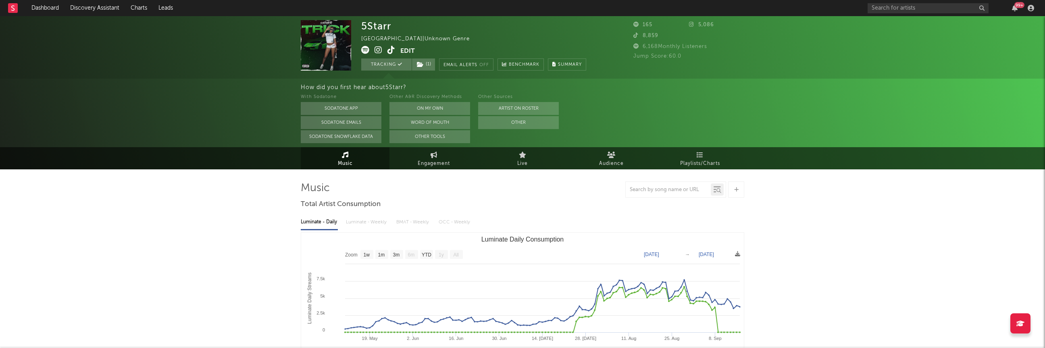
click at [36, 10] on link "Dashboard" at bounding box center [45, 8] width 39 height 16
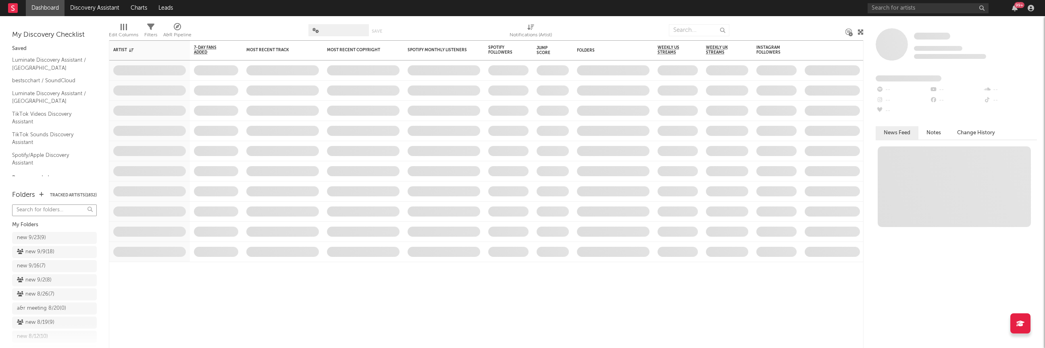
click at [32, 212] on input "text" at bounding box center [54, 210] width 85 height 12
type input "rese"
click at [47, 258] on div "Research Priorities ( 6 )" at bounding box center [45, 256] width 57 height 19
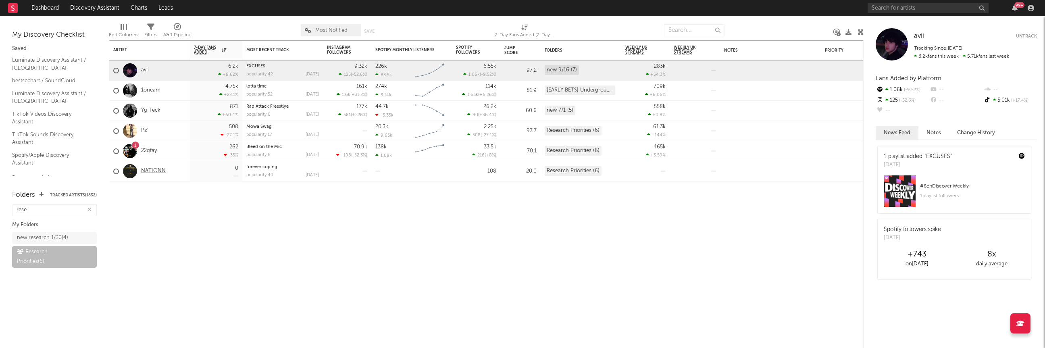
click at [146, 170] on link "NATIONN" at bounding box center [153, 171] width 25 height 7
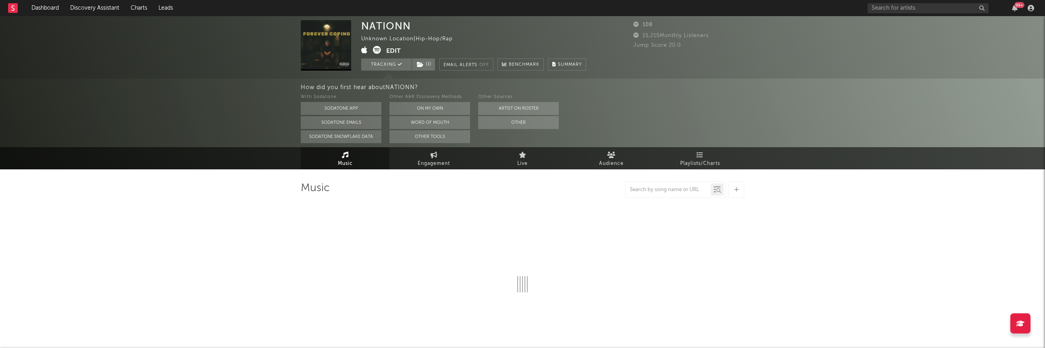
select select "1w"
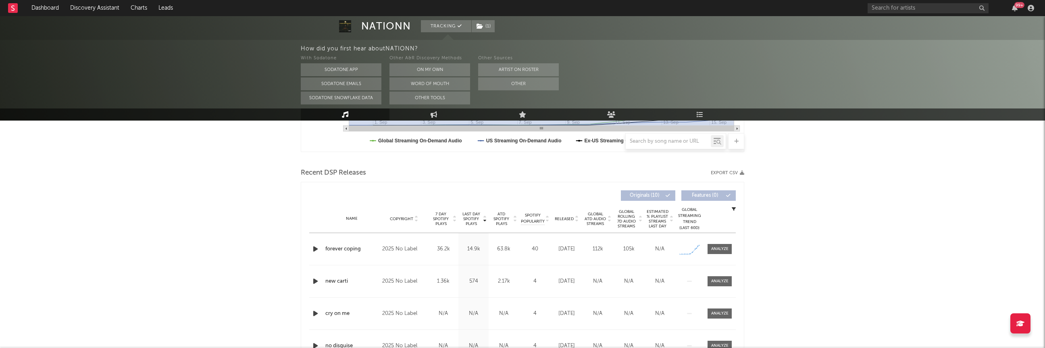
scroll to position [246, 0]
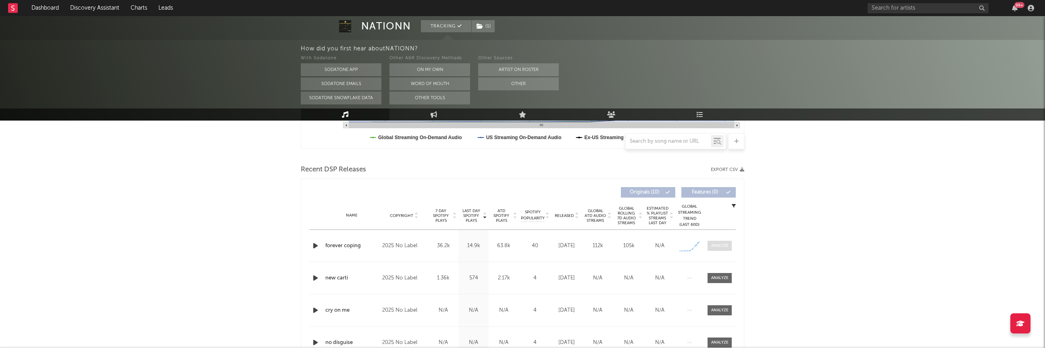
click at [685, 244] on div at bounding box center [719, 246] width 17 height 6
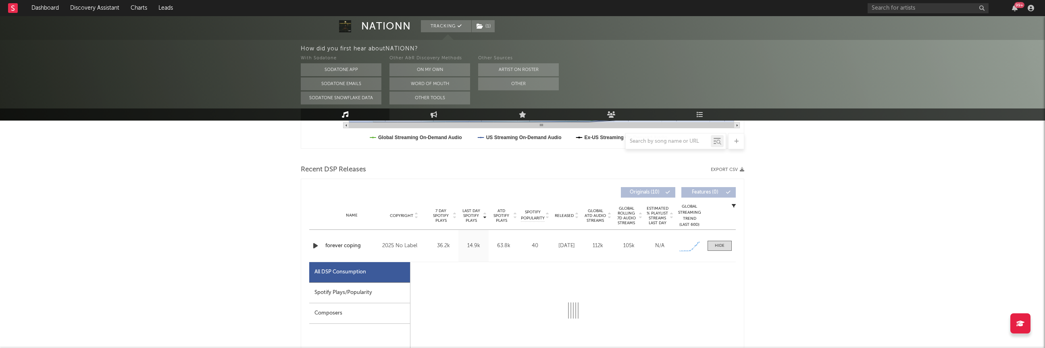
select select "1w"
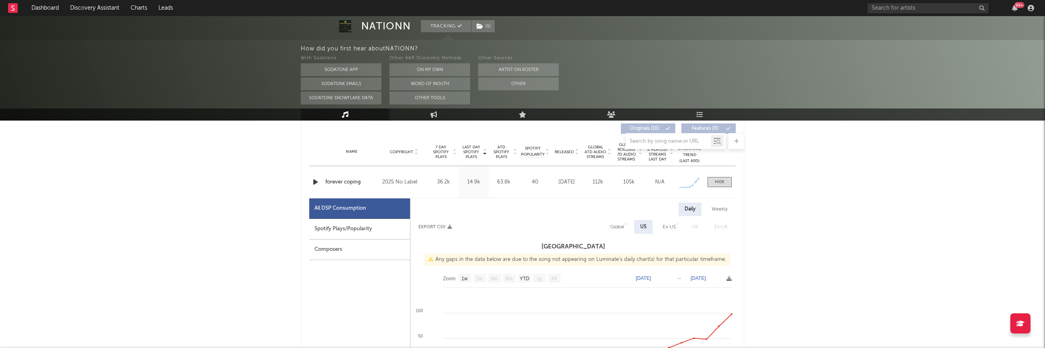
scroll to position [315, 0]
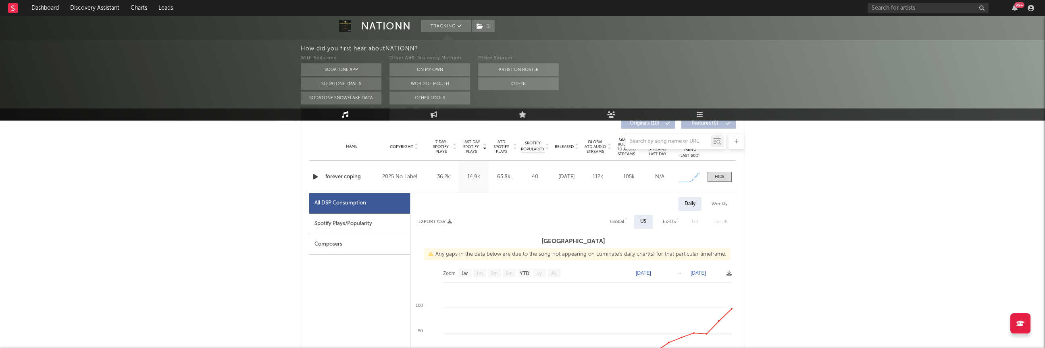
click at [314, 176] on icon "button" at bounding box center [315, 177] width 8 height 10
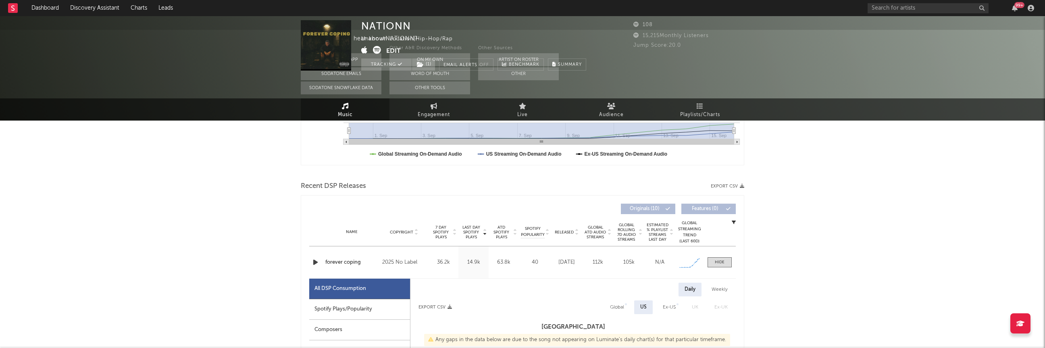
scroll to position [0, 0]
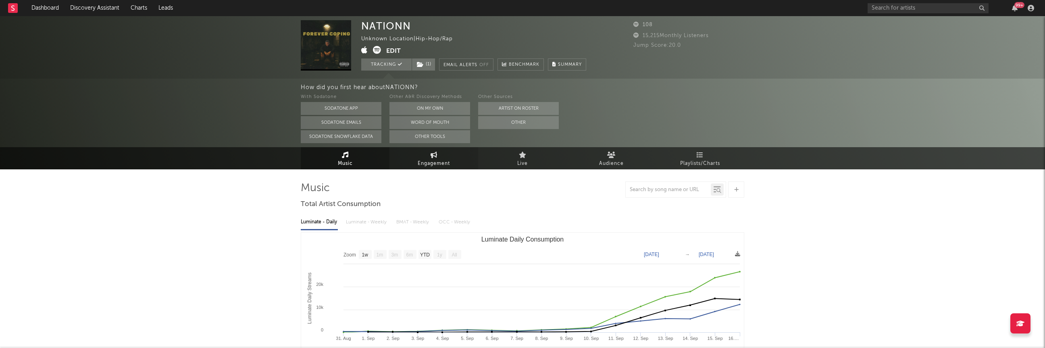
click at [429, 156] on link "Engagement" at bounding box center [434, 158] width 89 height 22
select select "1w"
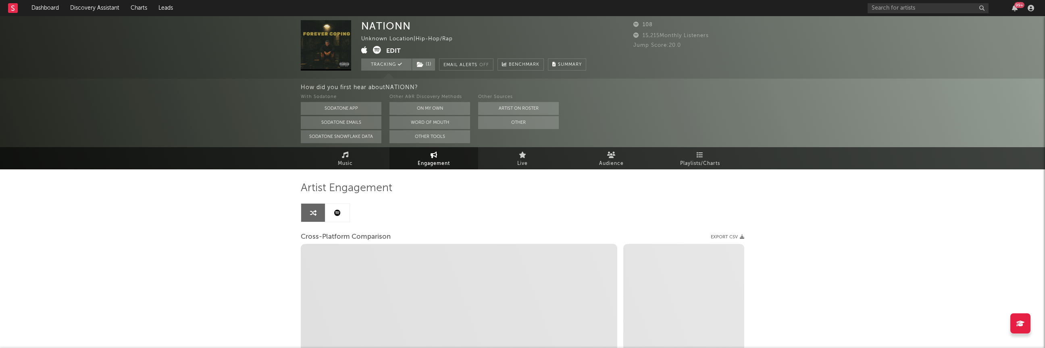
select select "1m"
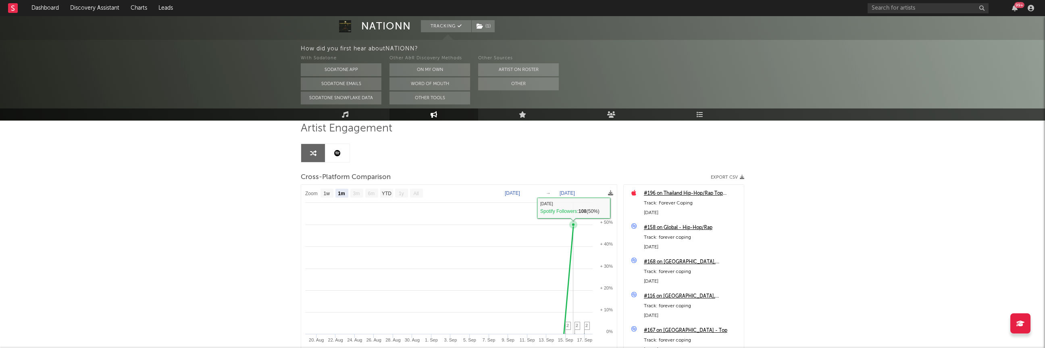
scroll to position [59, 0]
click at [337, 155] on icon at bounding box center [337, 154] width 6 height 6
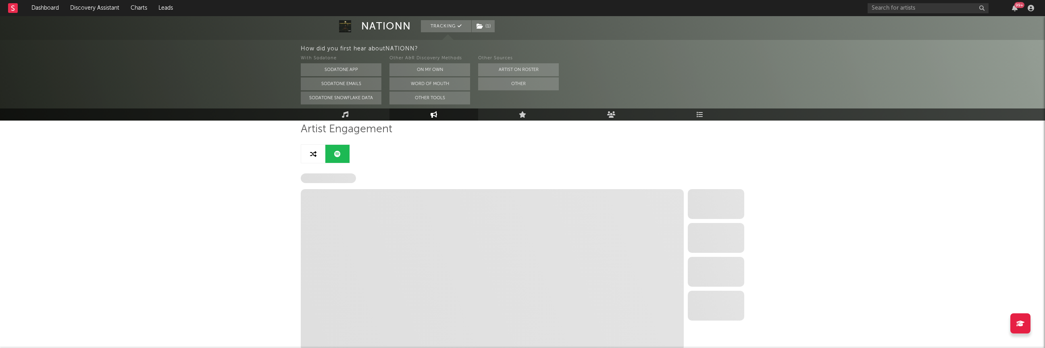
select select "1w"
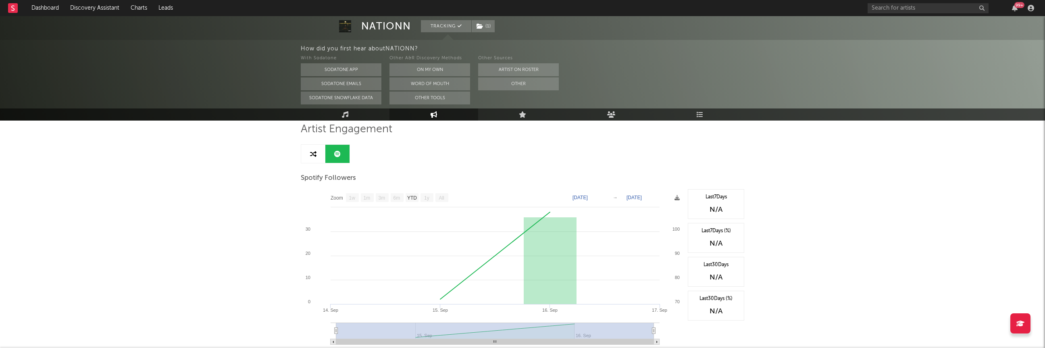
click at [312, 156] on icon at bounding box center [313, 154] width 6 height 6
select select "1m"
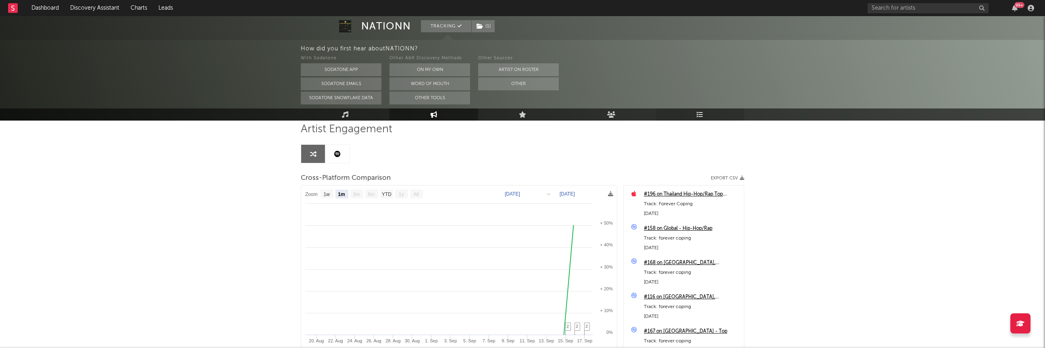
click at [685, 113] on link "Playlists/Charts" at bounding box center [700, 114] width 89 height 12
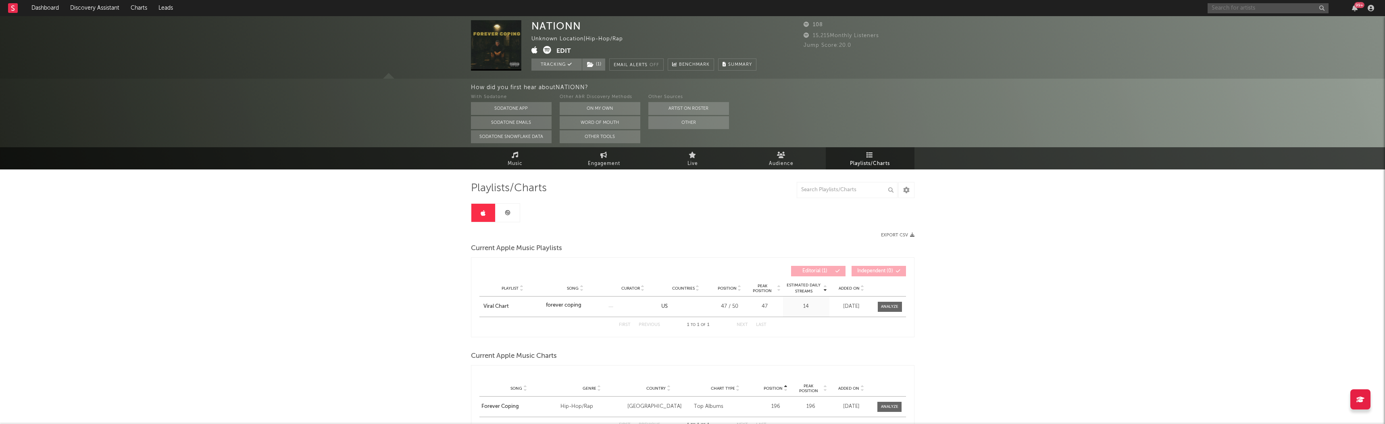
click at [685, 11] on input "text" at bounding box center [1268, 8] width 121 height 10
type input "taff"
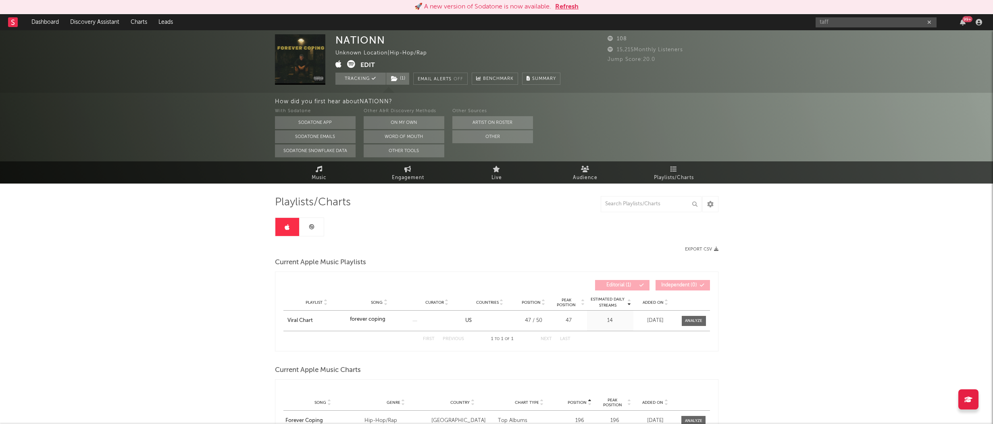
click at [685, 78] on div "NATIONN Unknown Location | Hip-Hop/Rap Edit Tracking ( 1 ) Email Alerts Off Ben…" at bounding box center [496, 61] width 993 height 62
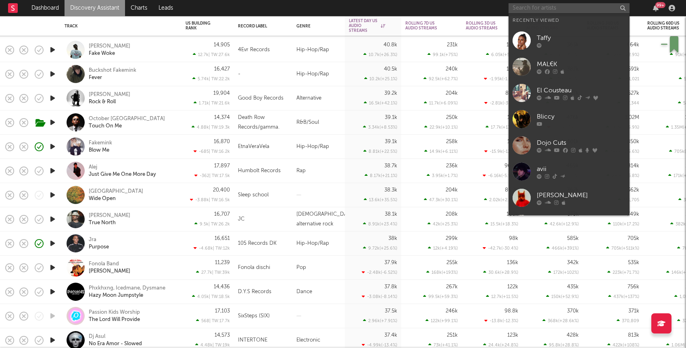
click at [564, 9] on input "text" at bounding box center [568, 8] width 121 height 10
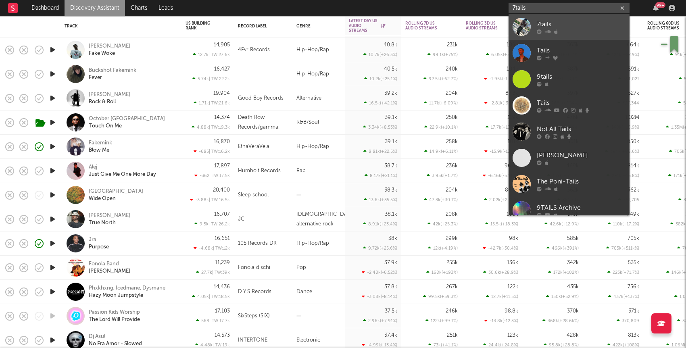
type input "7tails"
click at [568, 33] on div at bounding box center [581, 31] width 89 height 5
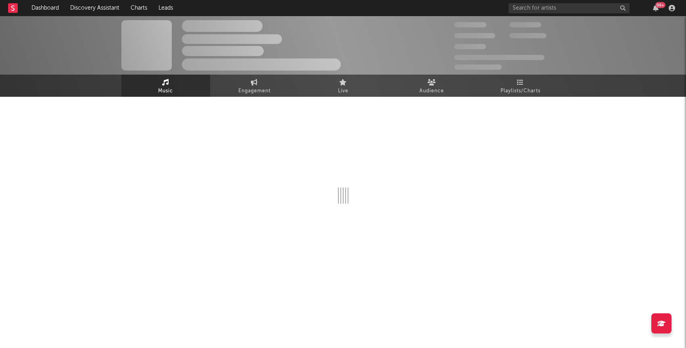
select select "6m"
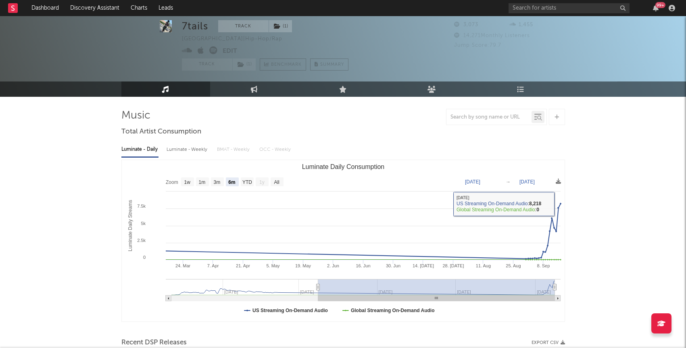
scroll to position [195, 0]
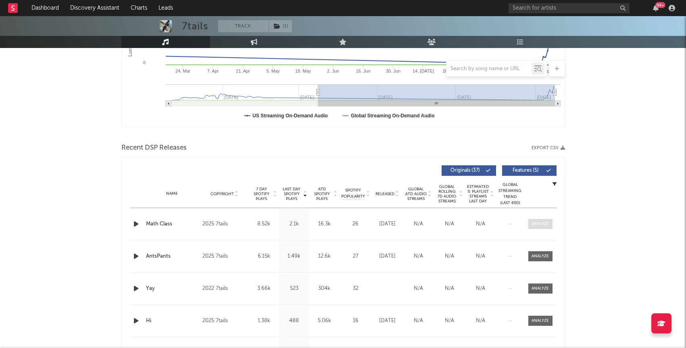
click at [539, 225] on div at bounding box center [539, 224] width 17 height 6
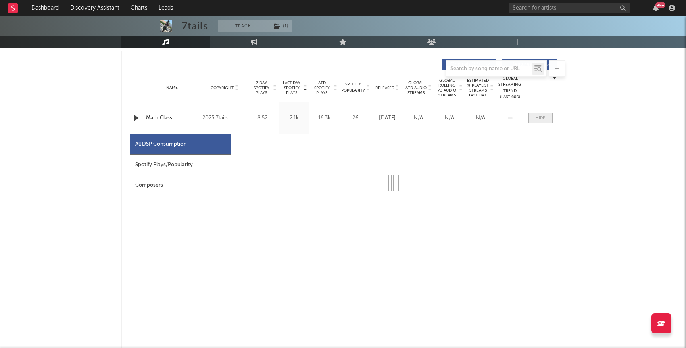
scroll to position [303, 0]
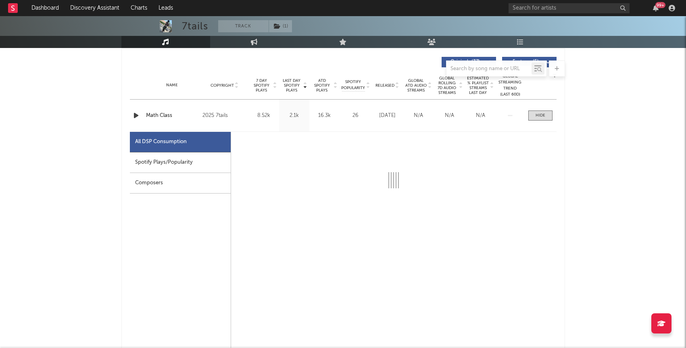
select select "1w"
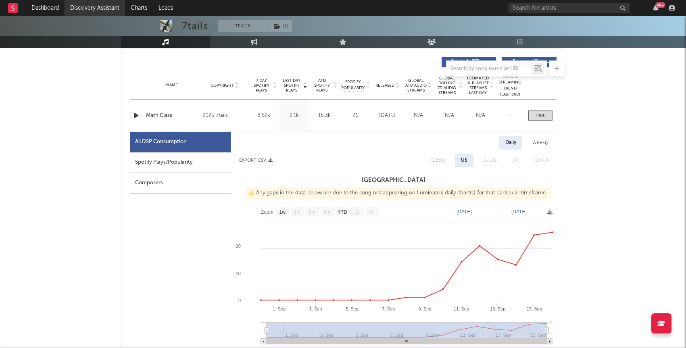
click at [85, 12] on link "Discovery Assistant" at bounding box center [95, 8] width 60 height 16
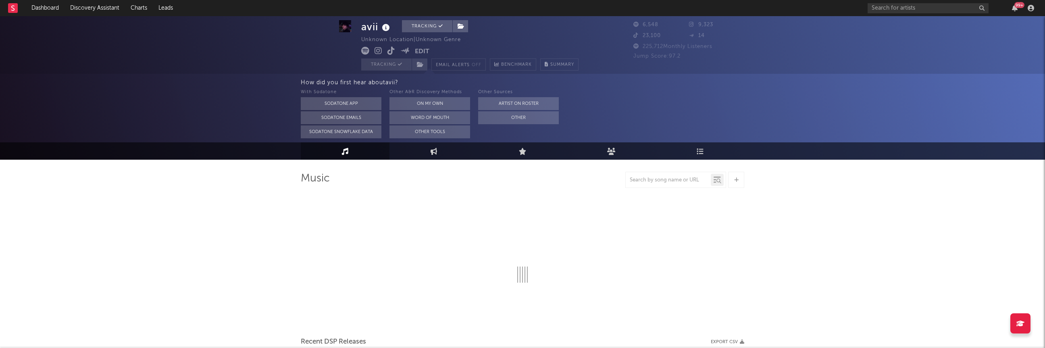
select select "1w"
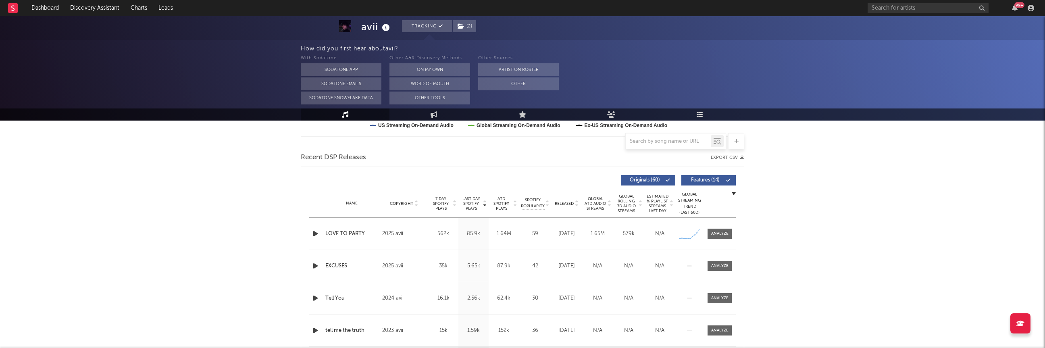
scroll to position [260, 0]
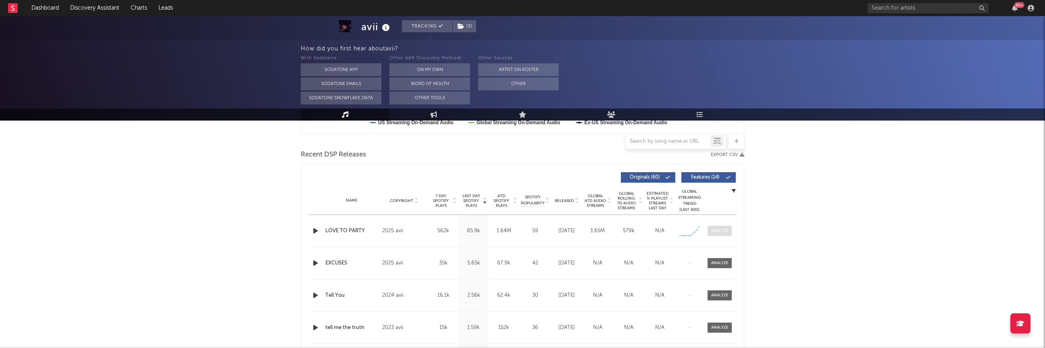
click at [725, 231] on div at bounding box center [719, 231] width 17 height 6
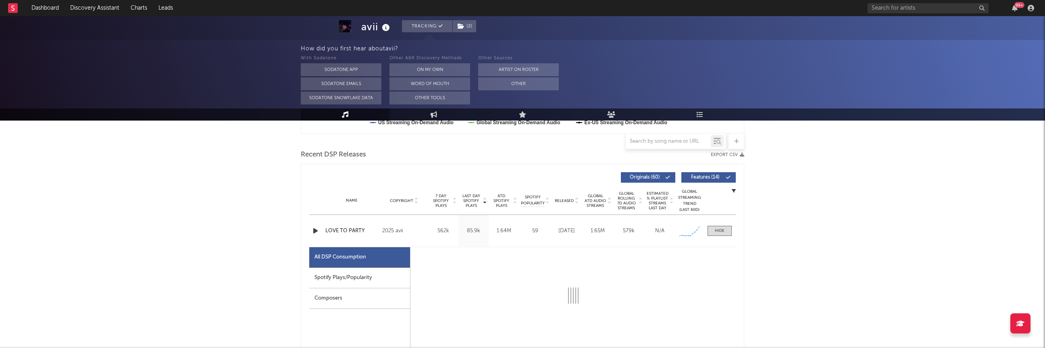
select select "1w"
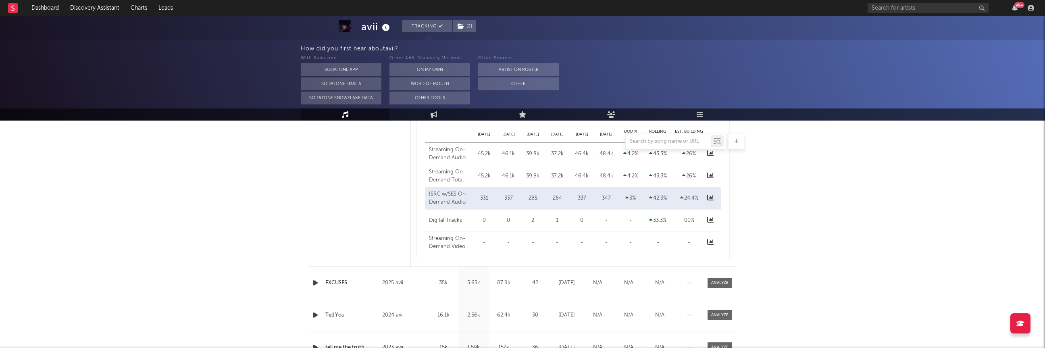
scroll to position [666, 0]
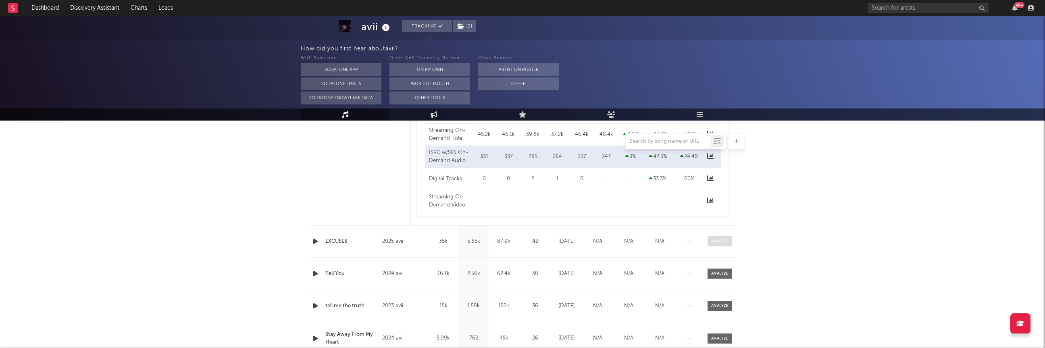
click at [718, 237] on span at bounding box center [720, 241] width 24 height 10
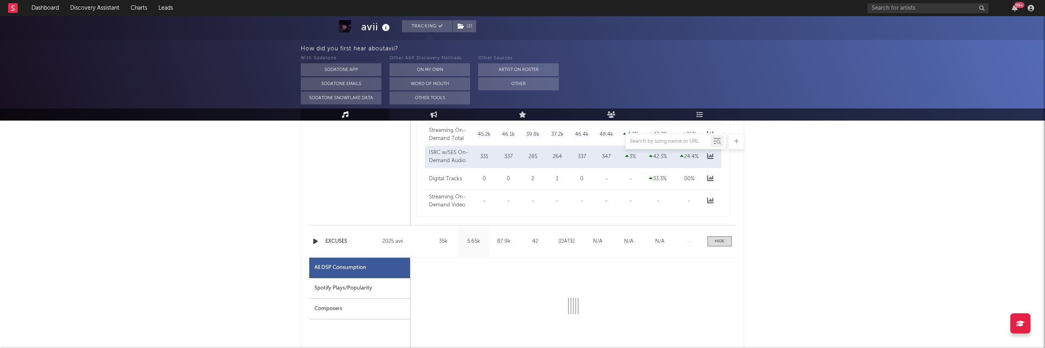
select select "1w"
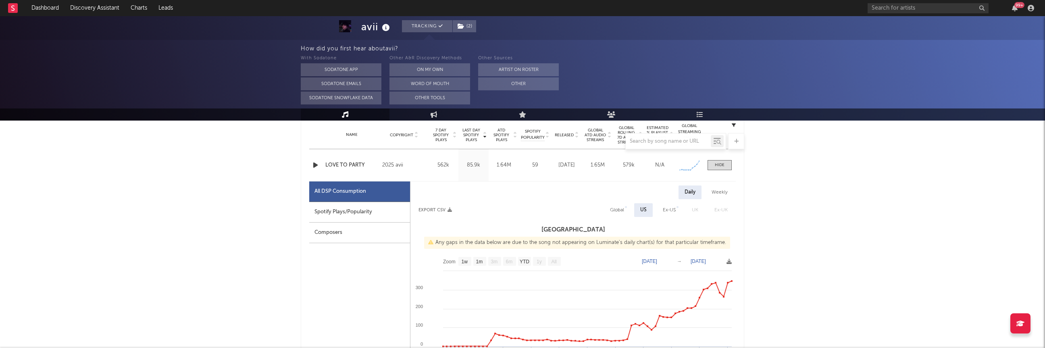
scroll to position [327, 0]
click at [314, 161] on icon "button" at bounding box center [315, 164] width 8 height 10
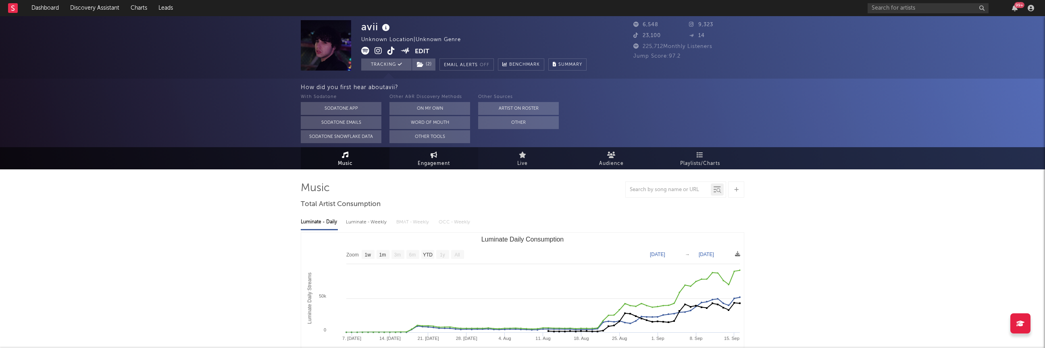
click at [418, 167] on span "Engagement" at bounding box center [434, 164] width 32 height 10
select select "1w"
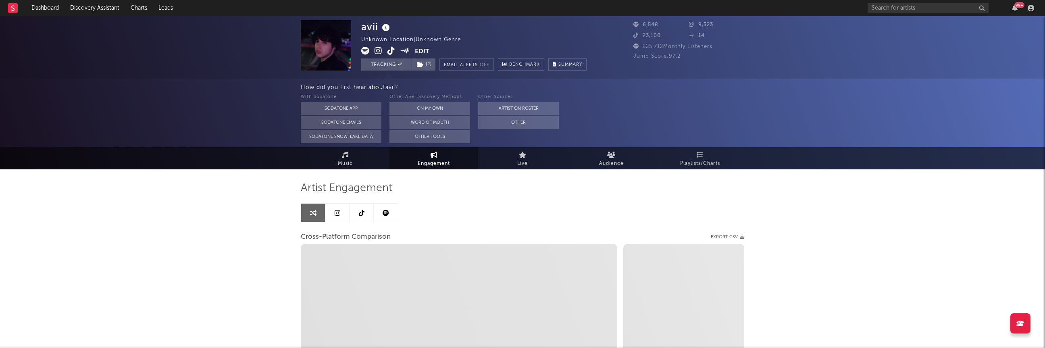
select select "1m"
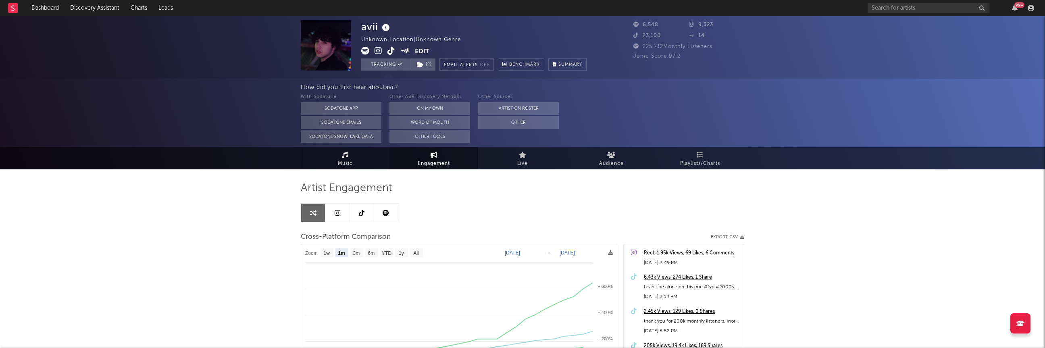
click at [324, 159] on link "Music" at bounding box center [345, 158] width 89 height 22
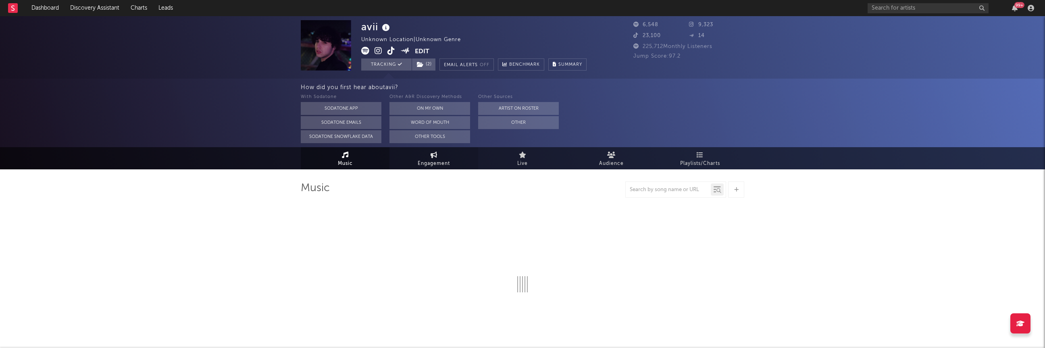
click at [435, 159] on span "Engagement" at bounding box center [434, 164] width 32 height 10
select select "1w"
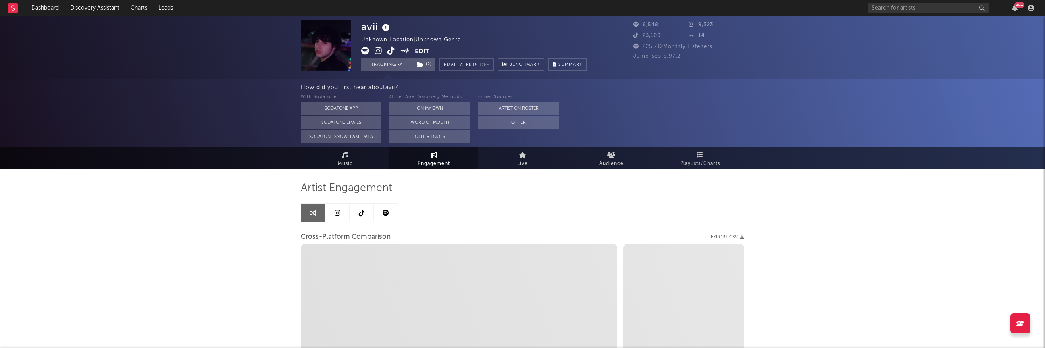
click at [354, 217] on link at bounding box center [362, 213] width 24 height 18
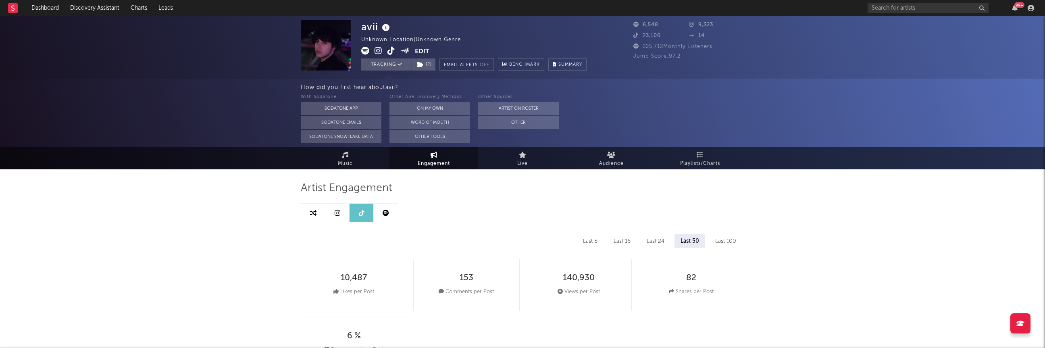
select select "6m"
click at [342, 212] on link at bounding box center [337, 213] width 24 height 18
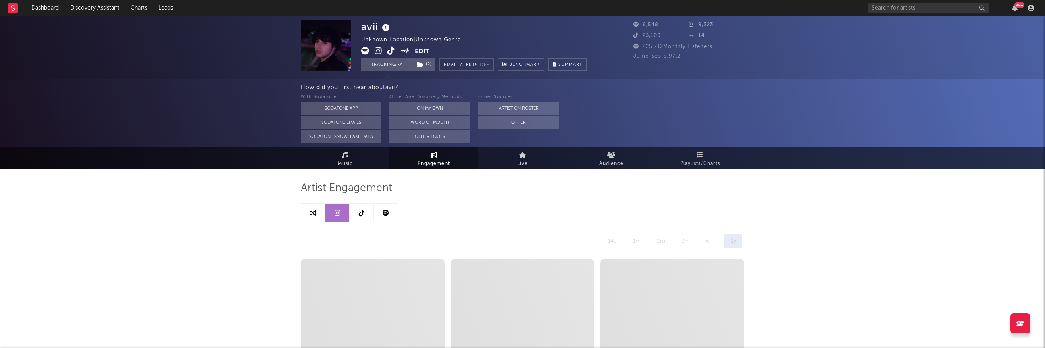
select select "6m"
click at [318, 216] on link at bounding box center [313, 213] width 24 height 18
select select "1m"
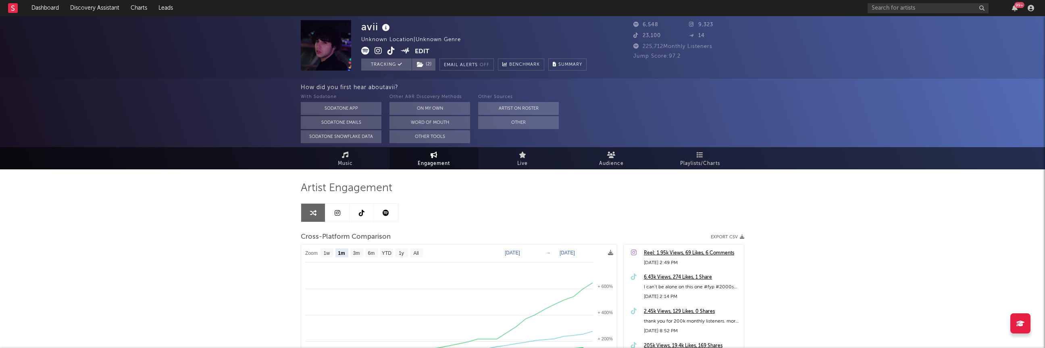
select select "6m"
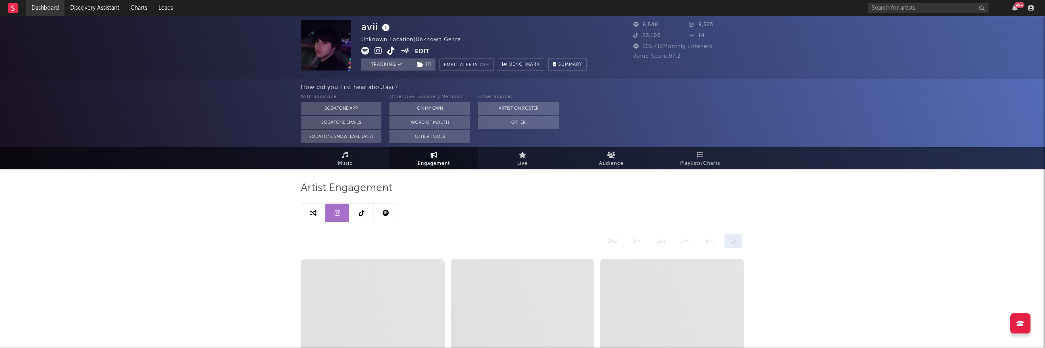
click at [42, 15] on link "Dashboard" at bounding box center [45, 8] width 39 height 16
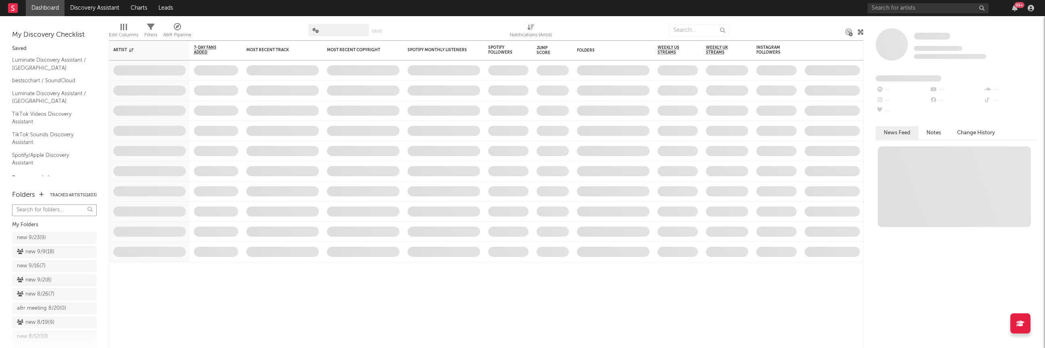
click at [42, 212] on input "text" at bounding box center [54, 210] width 85 height 12
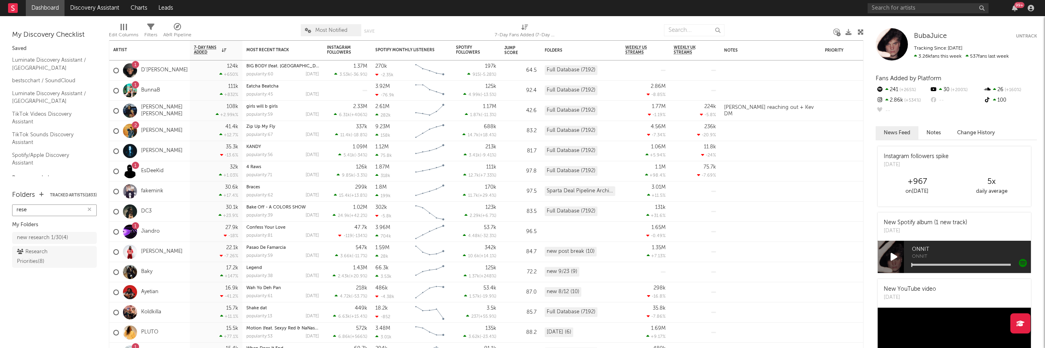
type input "rese"
click at [38, 248] on div "Research Priorities ( 8 )" at bounding box center [45, 256] width 57 height 19
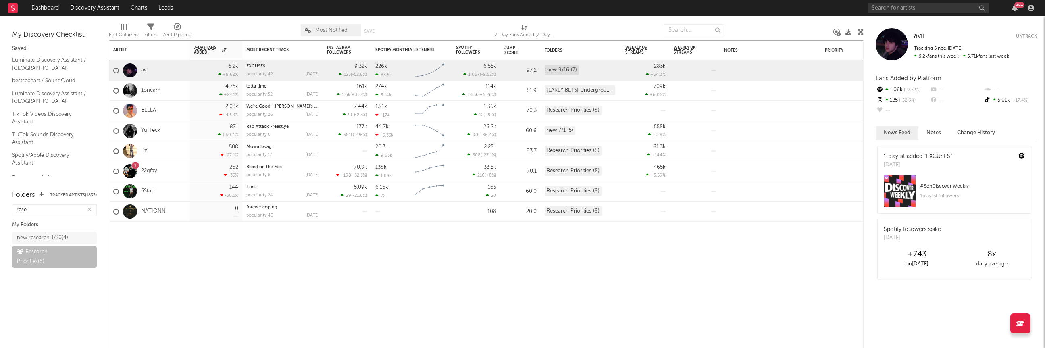
click at [156, 89] on link "1oneam" at bounding box center [150, 90] width 19 height 7
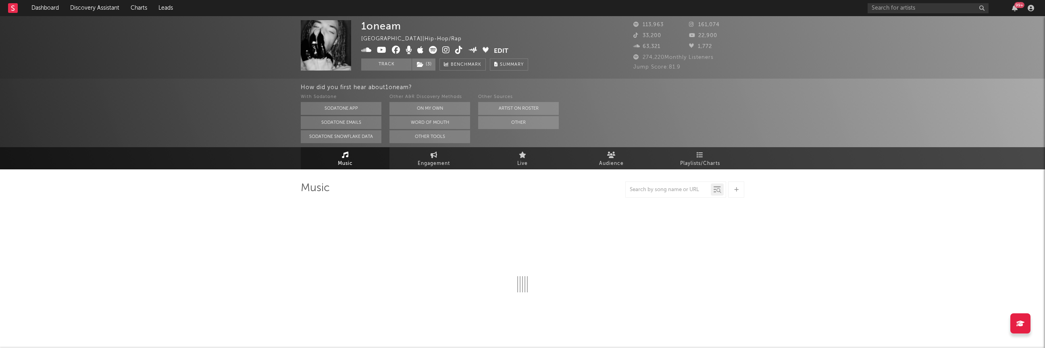
select select "6m"
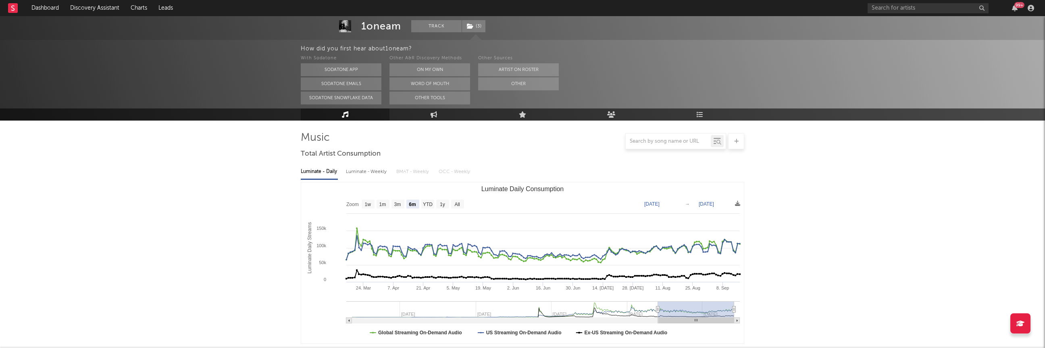
scroll to position [58, 0]
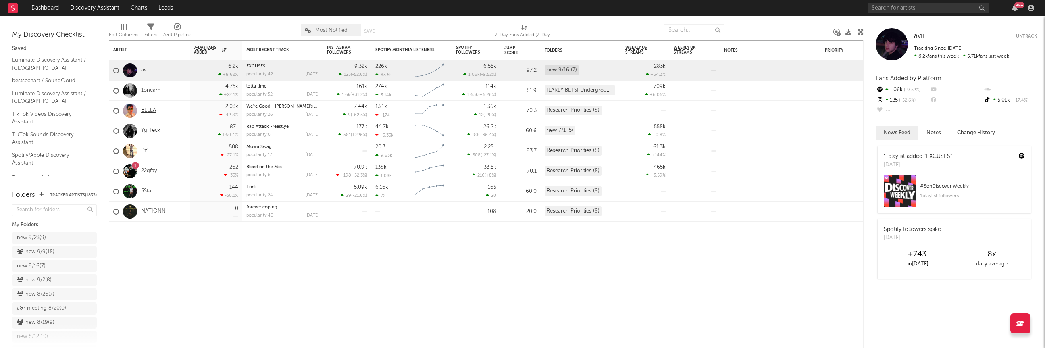
click at [149, 108] on link "BELLA" at bounding box center [148, 110] width 15 height 7
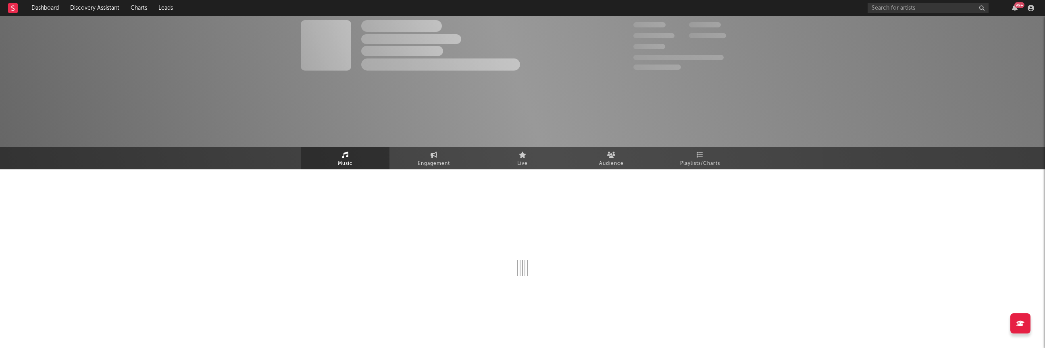
select select "1w"
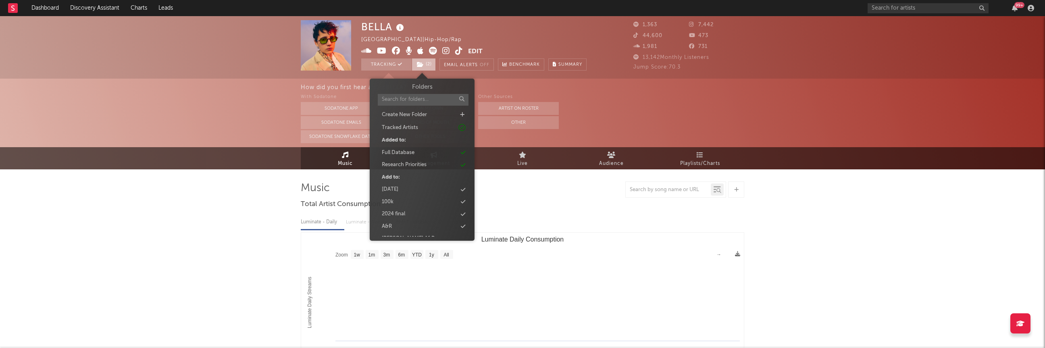
click at [425, 60] on span "( 2 )" at bounding box center [424, 64] width 24 height 12
click at [405, 163] on div "Research Priorities" at bounding box center [404, 165] width 45 height 8
click at [171, 152] on div "Music Engagement Live Audience Playlists/Charts" at bounding box center [522, 158] width 1045 height 22
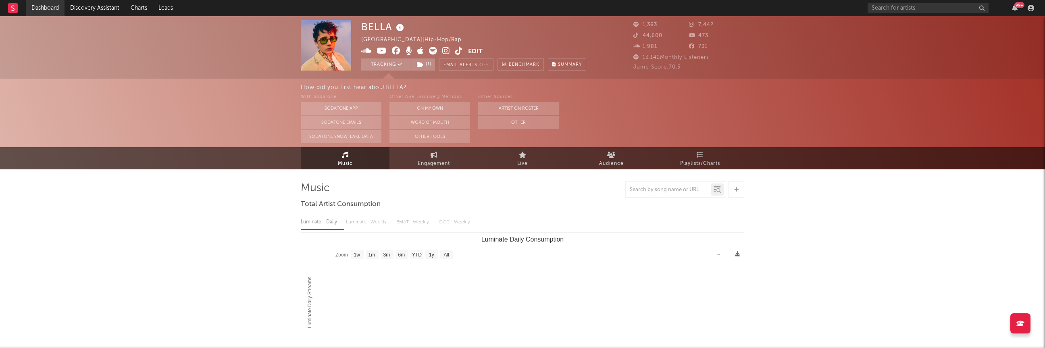
click at [34, 13] on link "Dashboard" at bounding box center [45, 8] width 39 height 16
